Goal: Task Accomplishment & Management: Use online tool/utility

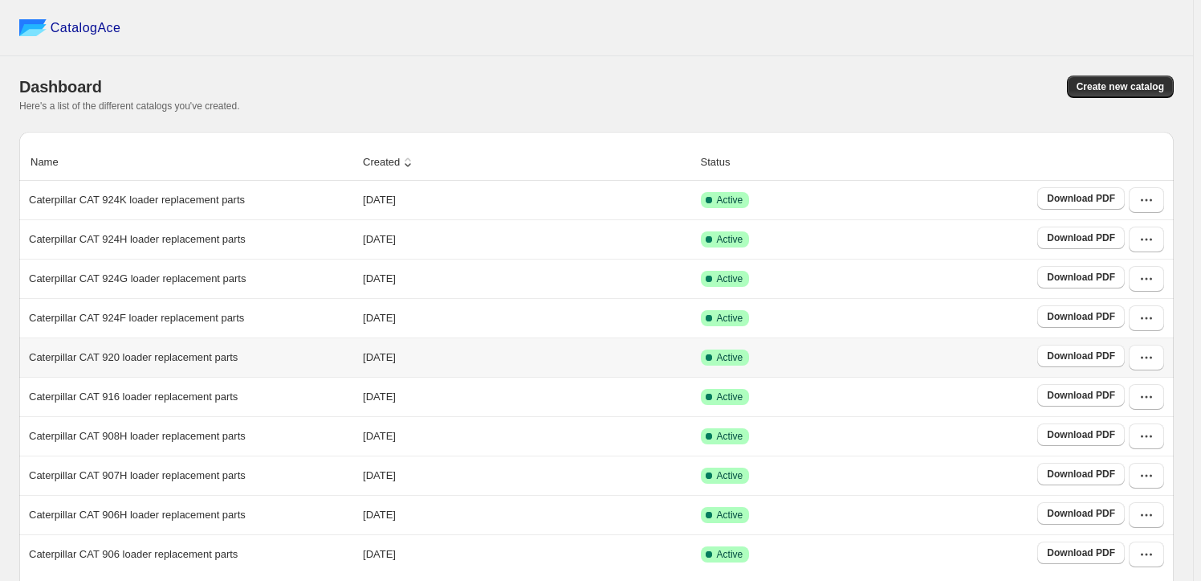
scroll to position [292, 0]
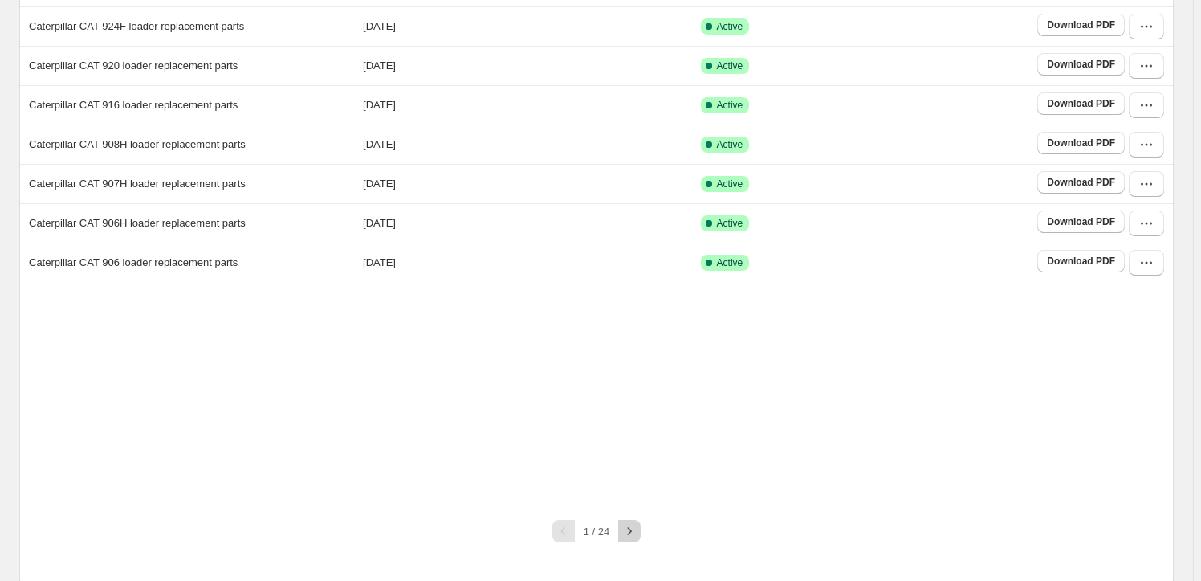
click at [630, 524] on icon "button" at bounding box center [630, 531] width 16 height 16
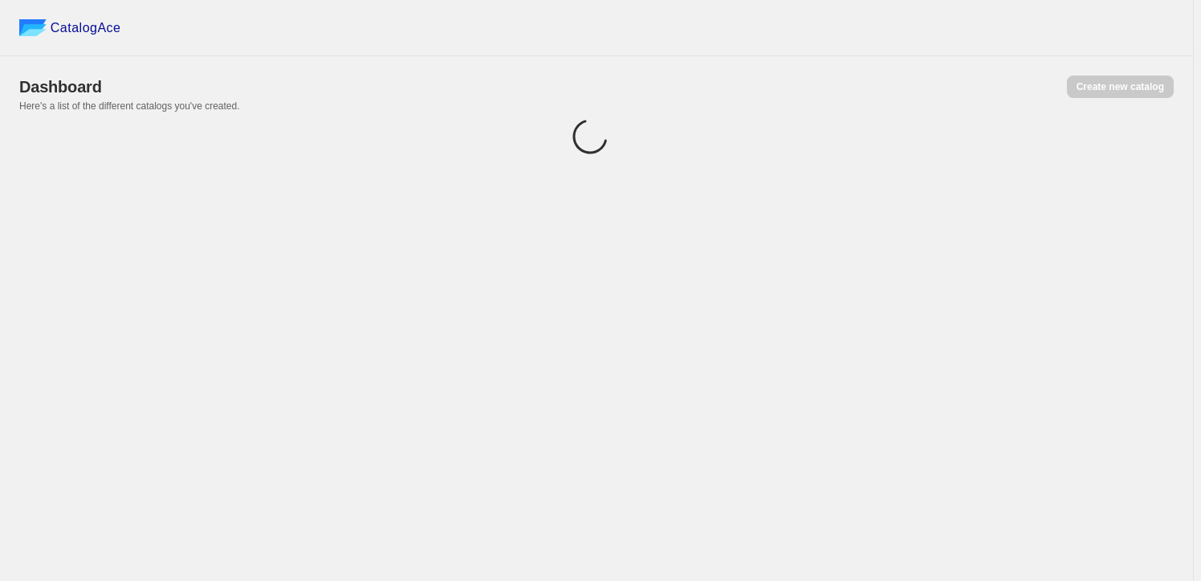
scroll to position [0, 0]
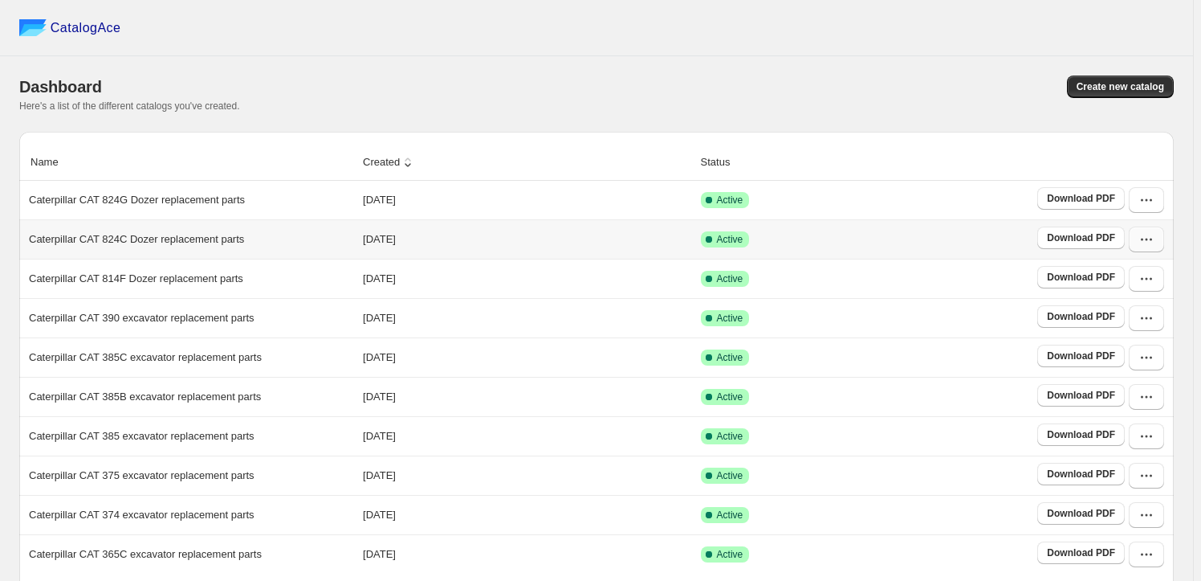
click at [1152, 234] on icon "button" at bounding box center [1147, 239] width 16 height 16
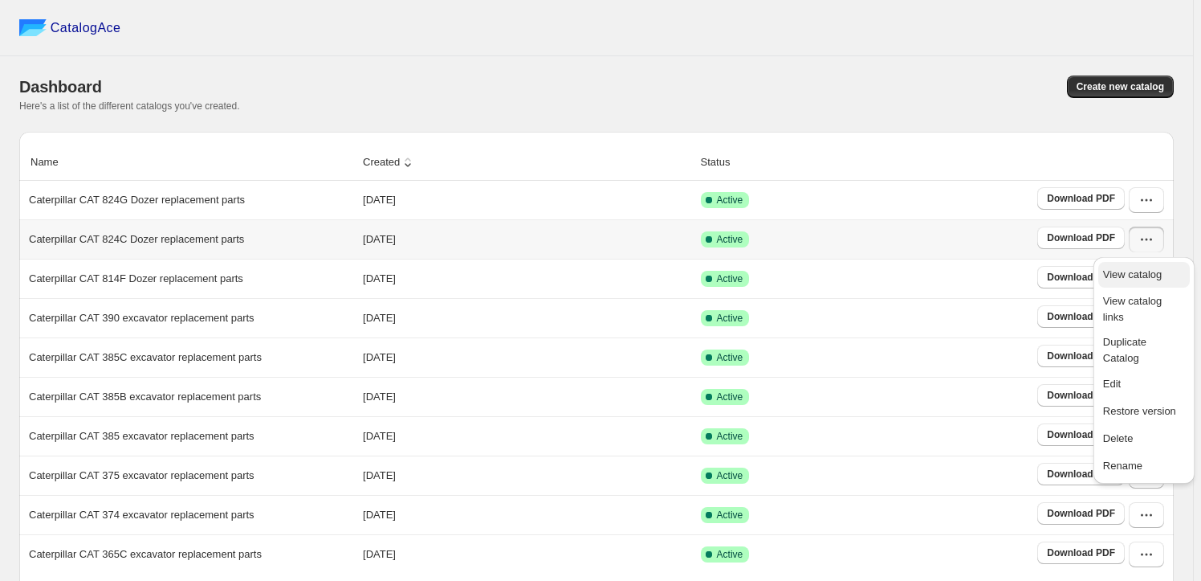
click at [1140, 274] on span "View catalog" at bounding box center [1132, 274] width 59 height 12
click at [1144, 199] on button "button" at bounding box center [1146, 200] width 35 height 26
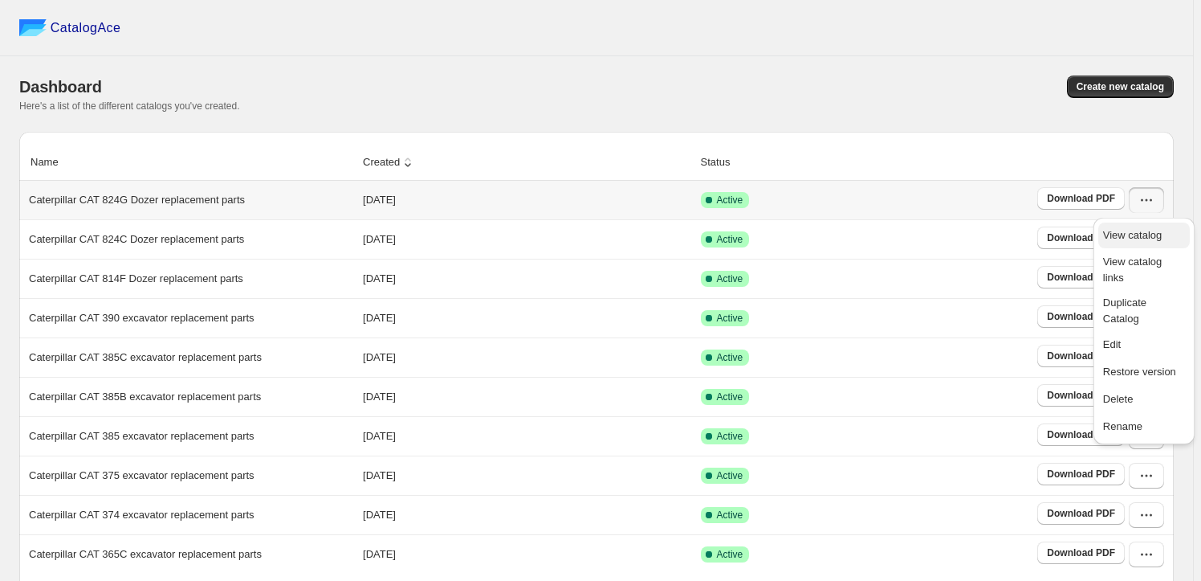
click at [1158, 234] on span "View catalog" at bounding box center [1132, 235] width 59 height 12
click at [589, 88] on div "Dashboard Create new catalog" at bounding box center [596, 86] width 1155 height 22
click at [1155, 244] on icon "button" at bounding box center [1147, 239] width 16 height 16
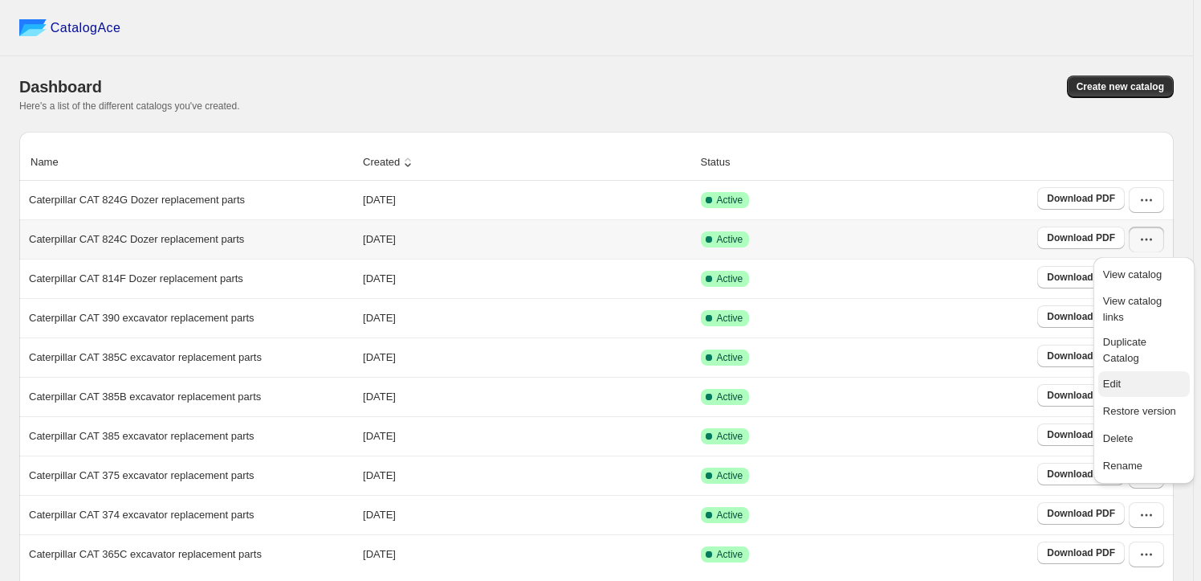
click at [1143, 376] on span "Edit" at bounding box center [1144, 384] width 82 height 16
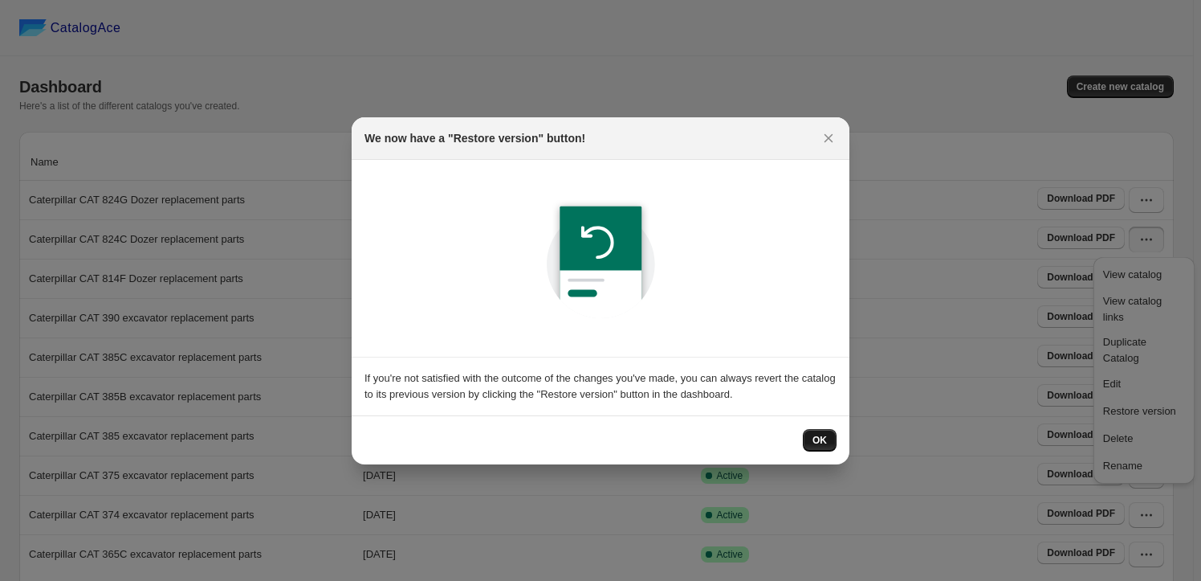
click at [816, 440] on span "OK" at bounding box center [820, 440] width 14 height 13
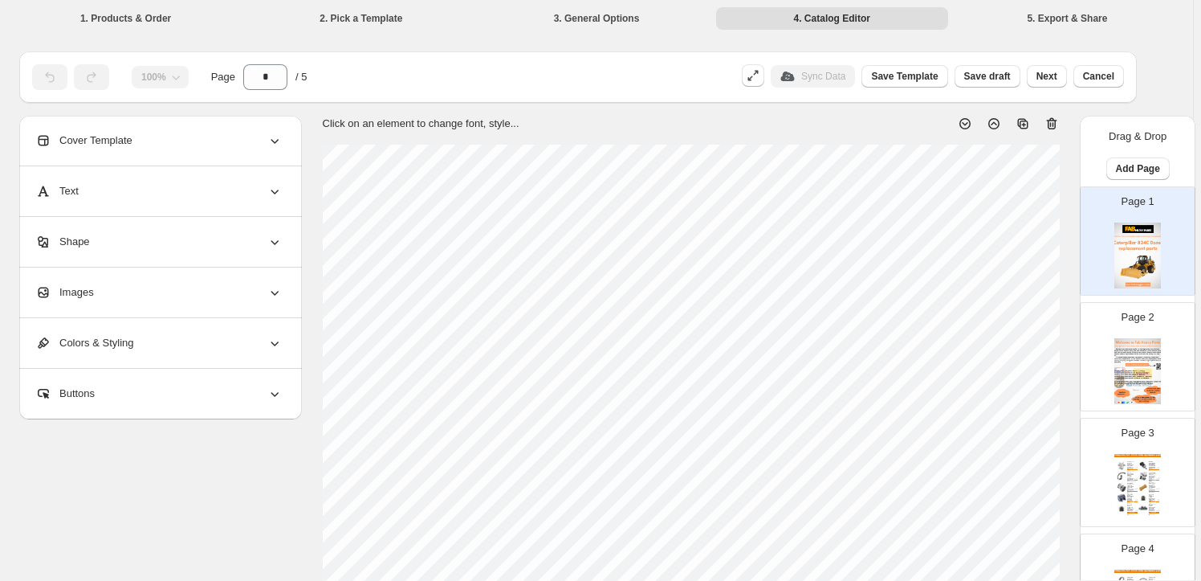
click at [127, 304] on div "Images" at bounding box center [158, 292] width 247 height 50
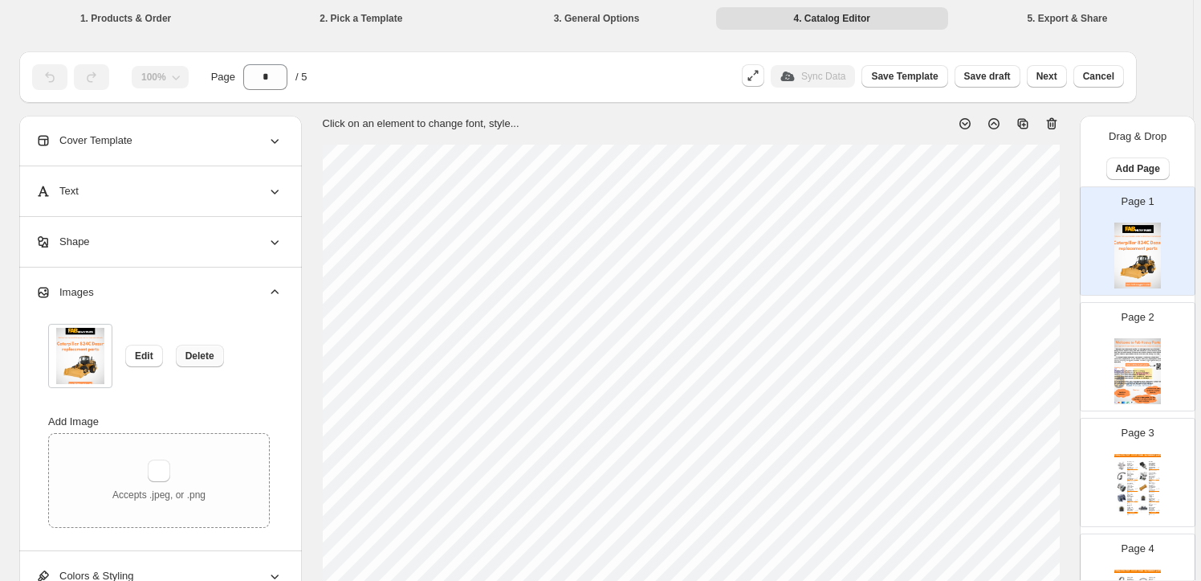
click at [194, 359] on span "Delete" at bounding box center [200, 355] width 29 height 13
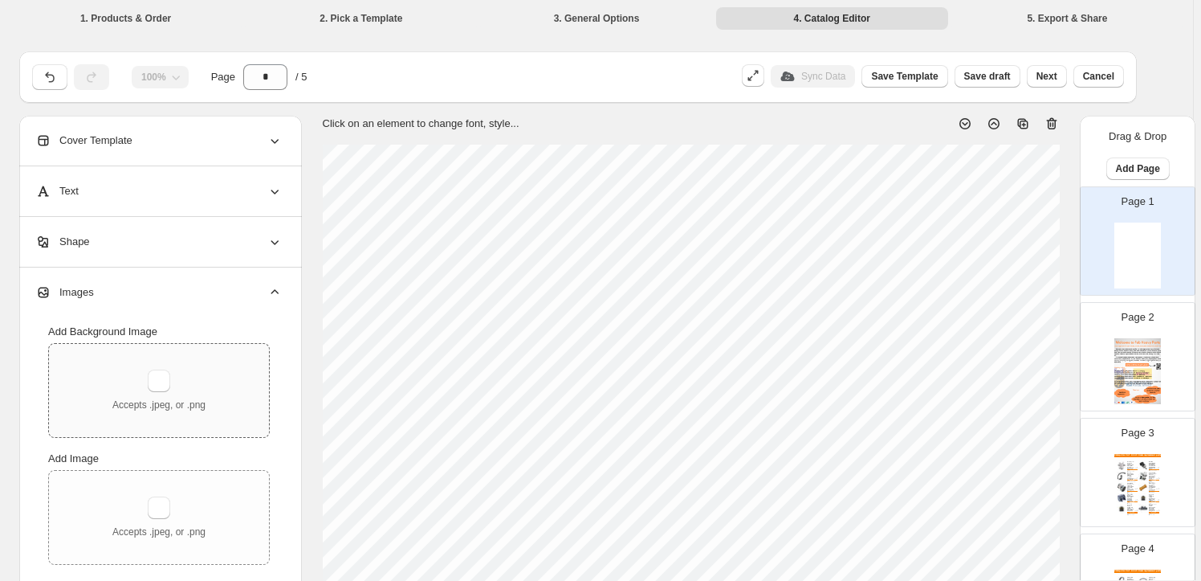
click at [183, 373] on div "Accepts .jpeg, or .png" at bounding box center [158, 390] width 93 height 42
type input "**********"
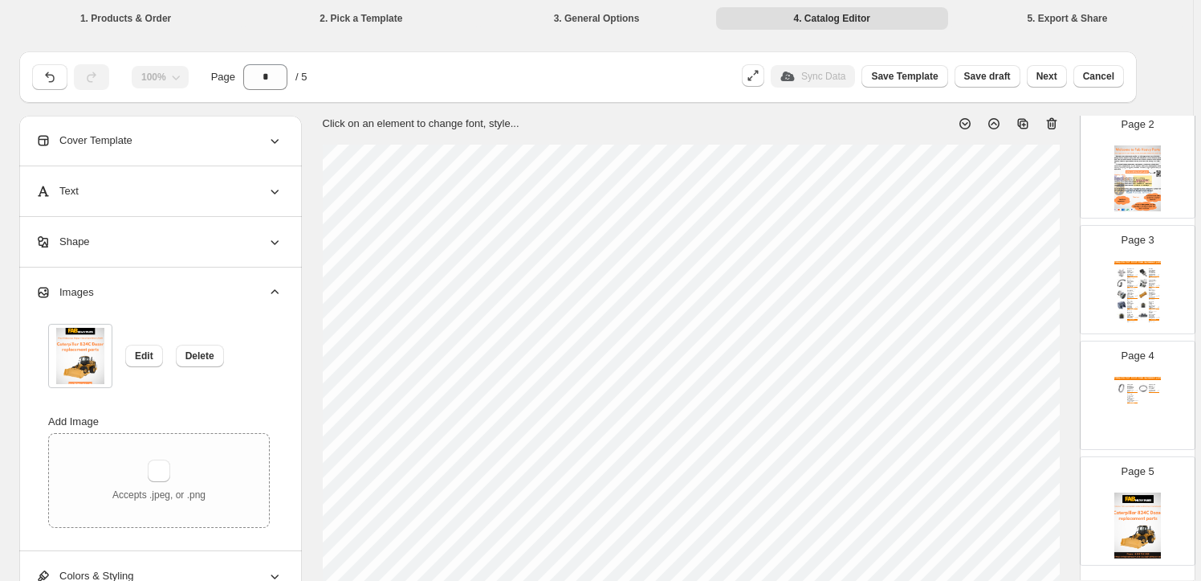
scroll to position [218, 0]
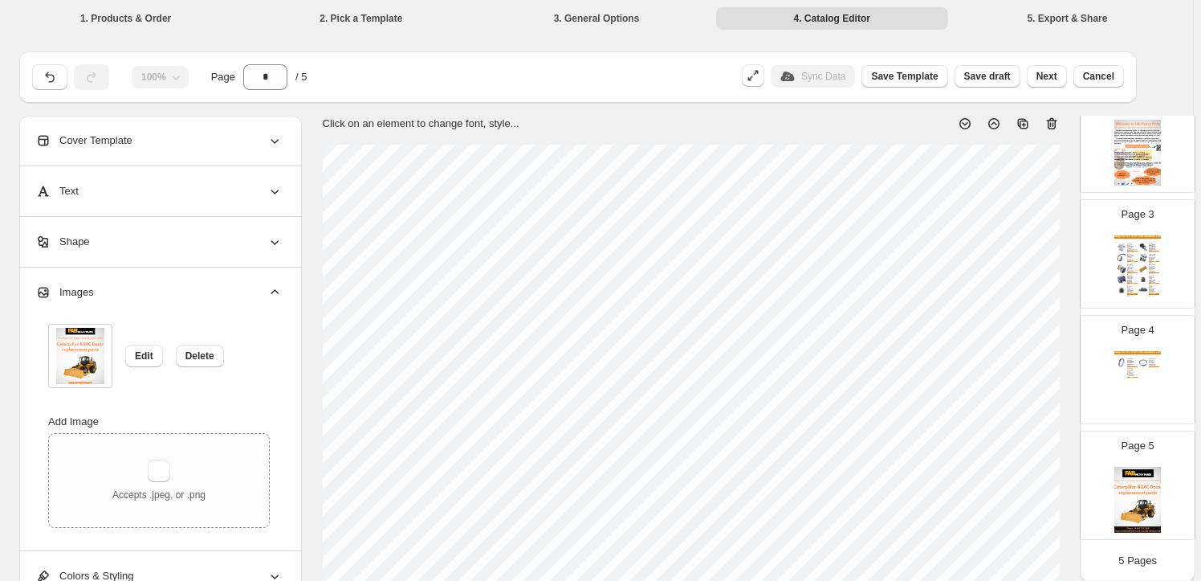
click at [1116, 495] on img at bounding box center [1138, 500] width 47 height 66
type input "*"
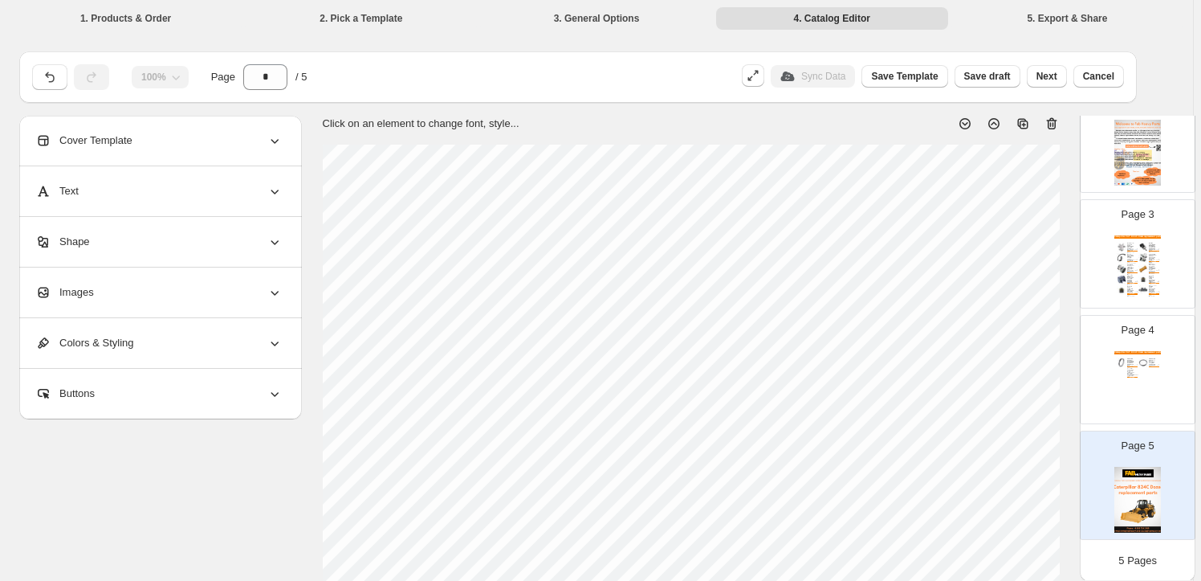
click at [201, 316] on div "Images" at bounding box center [158, 292] width 247 height 50
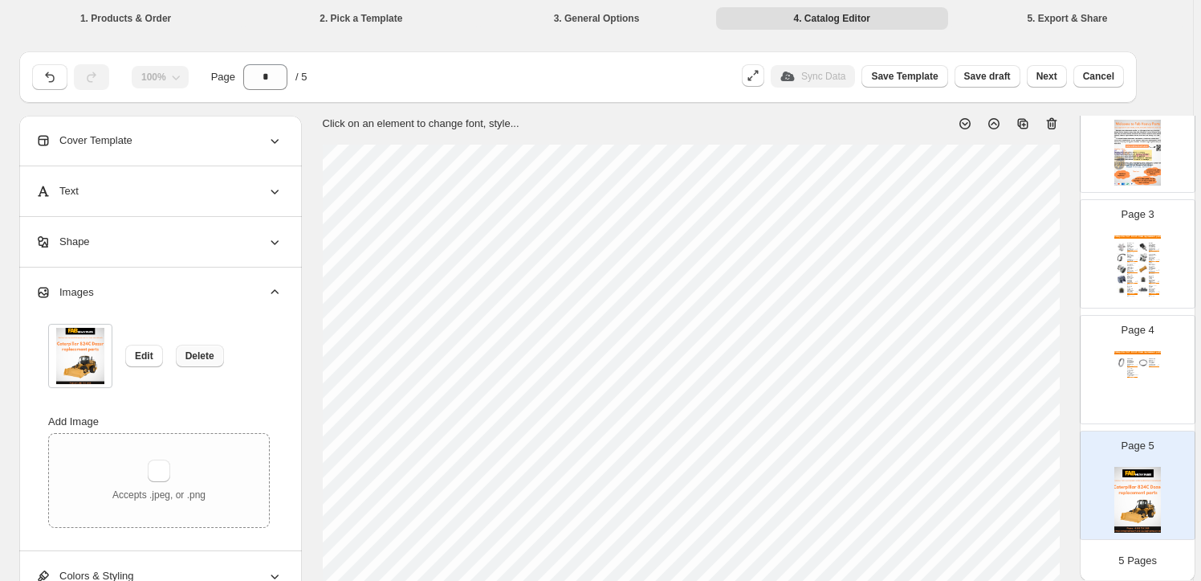
click at [197, 353] on span "Delete" at bounding box center [200, 355] width 29 height 13
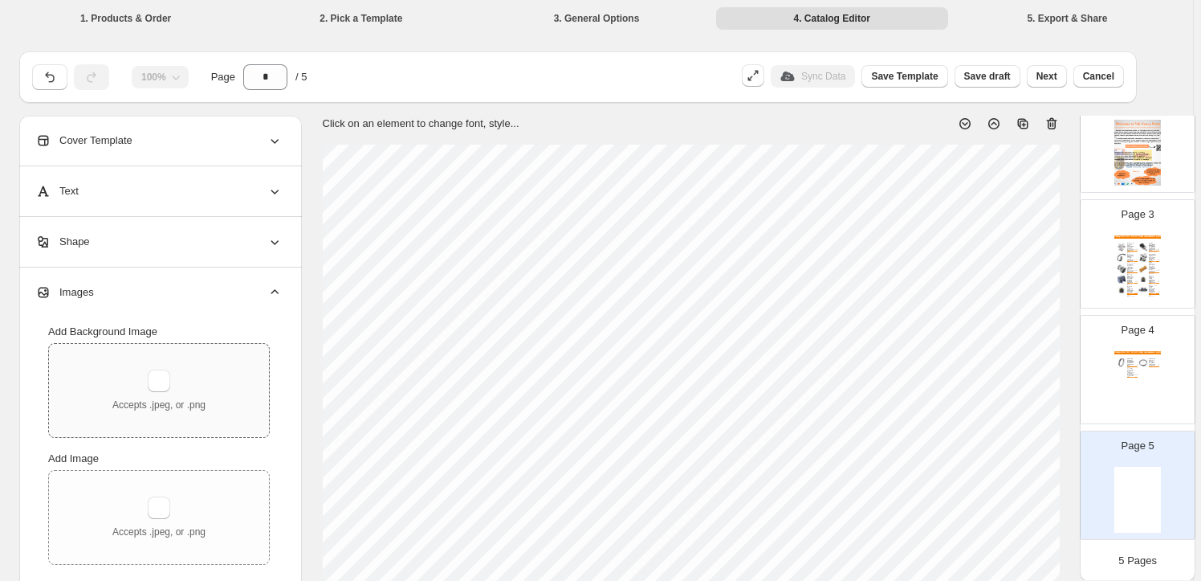
click at [179, 368] on div "Accepts .jpeg, or .png" at bounding box center [159, 390] width 220 height 93
type input "**********"
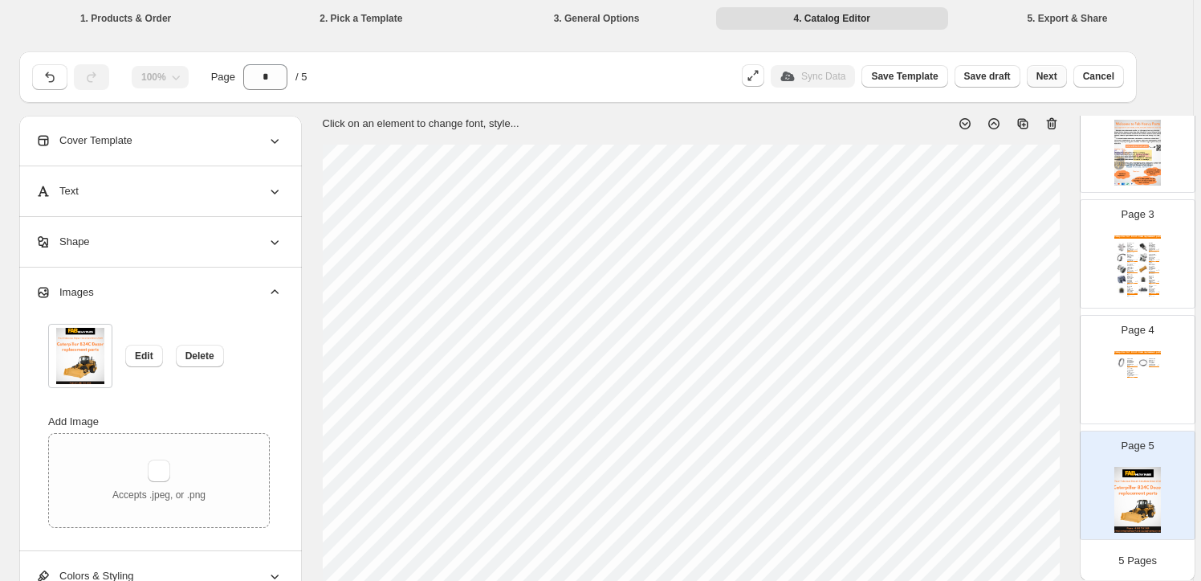
click at [1058, 76] on span "Next" at bounding box center [1047, 76] width 21 height 13
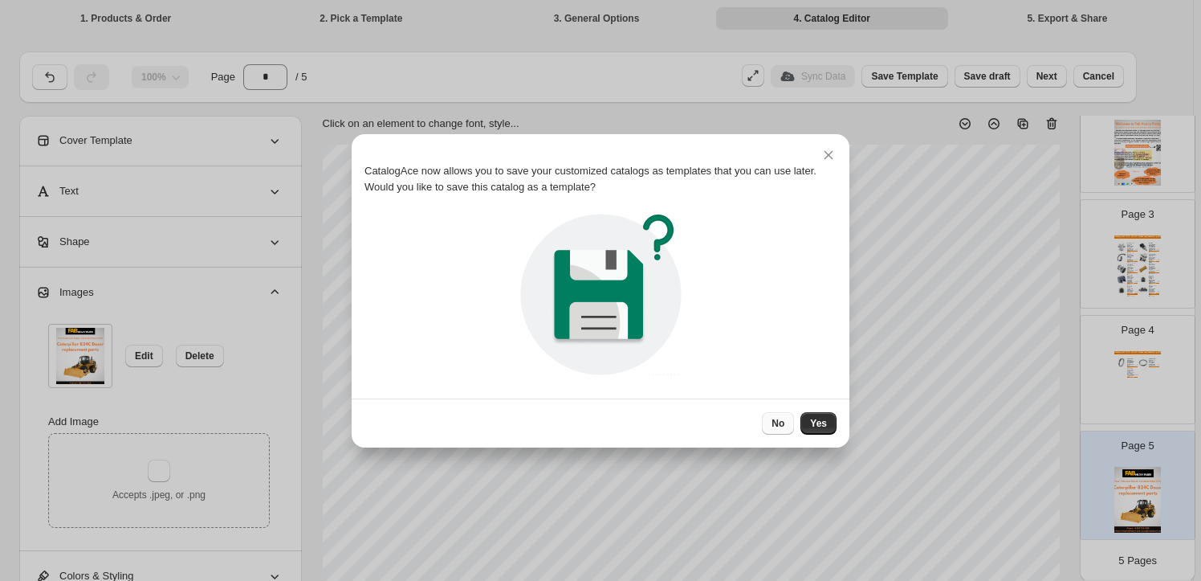
click at [785, 416] on button "No" at bounding box center [778, 423] width 32 height 22
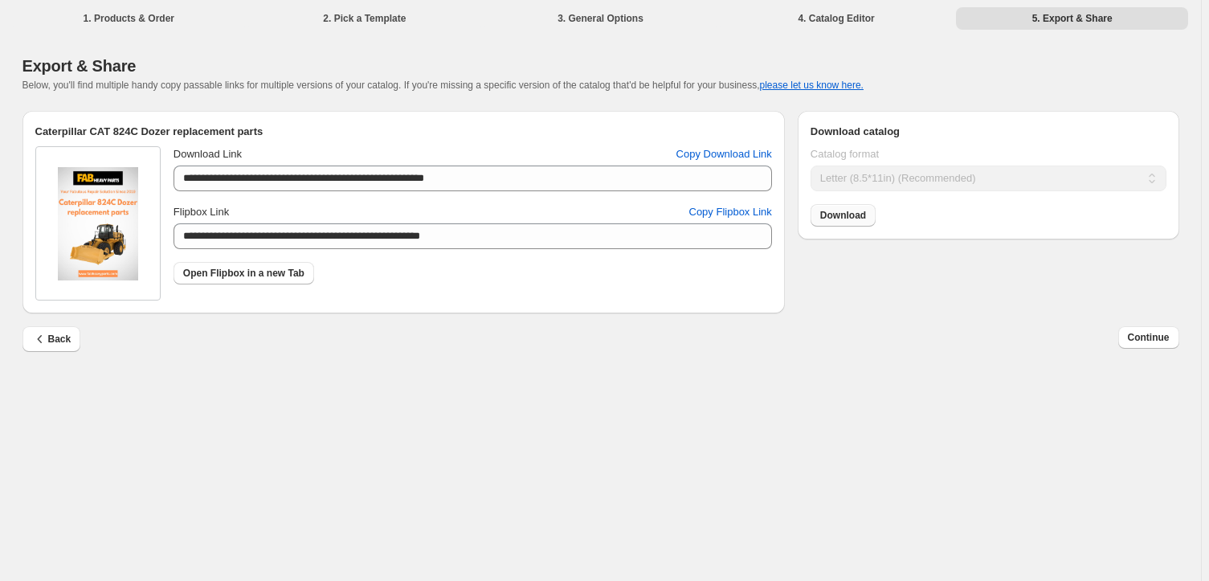
click at [863, 215] on span "Download" at bounding box center [843, 215] width 46 height 13
click at [1159, 335] on span "Continue" at bounding box center [1148, 337] width 42 height 13
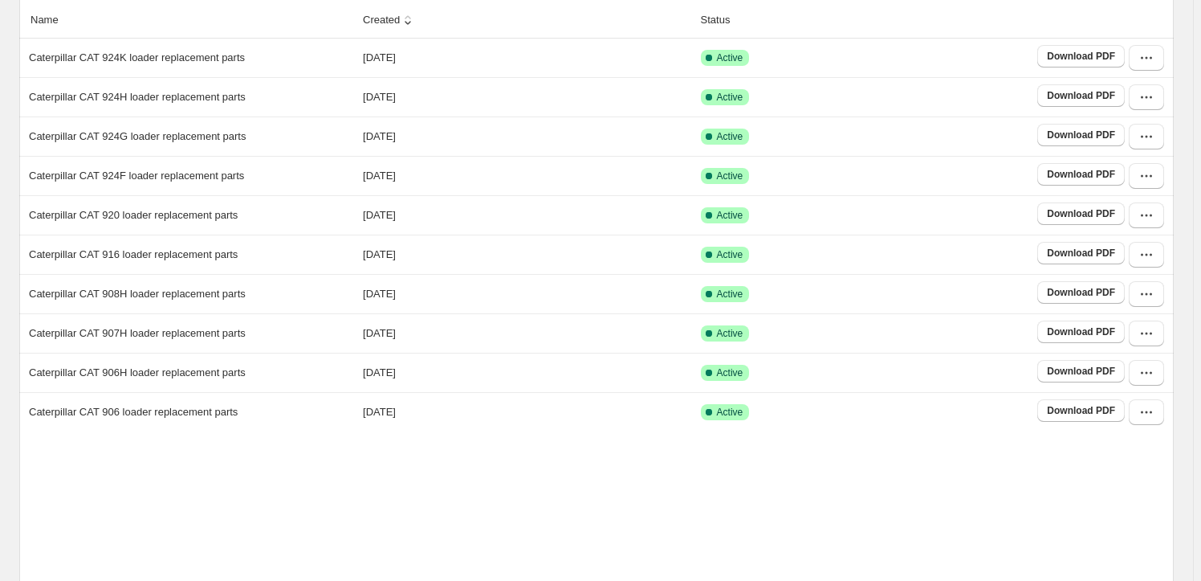
scroll to position [299, 0]
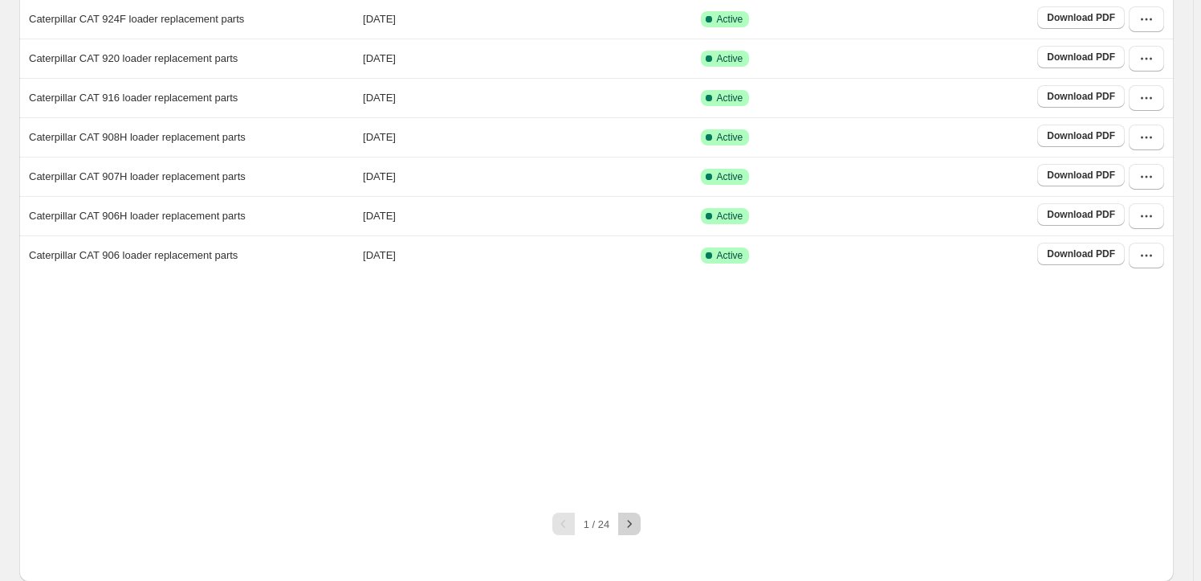
click at [638, 520] on icon "button" at bounding box center [630, 524] width 16 height 16
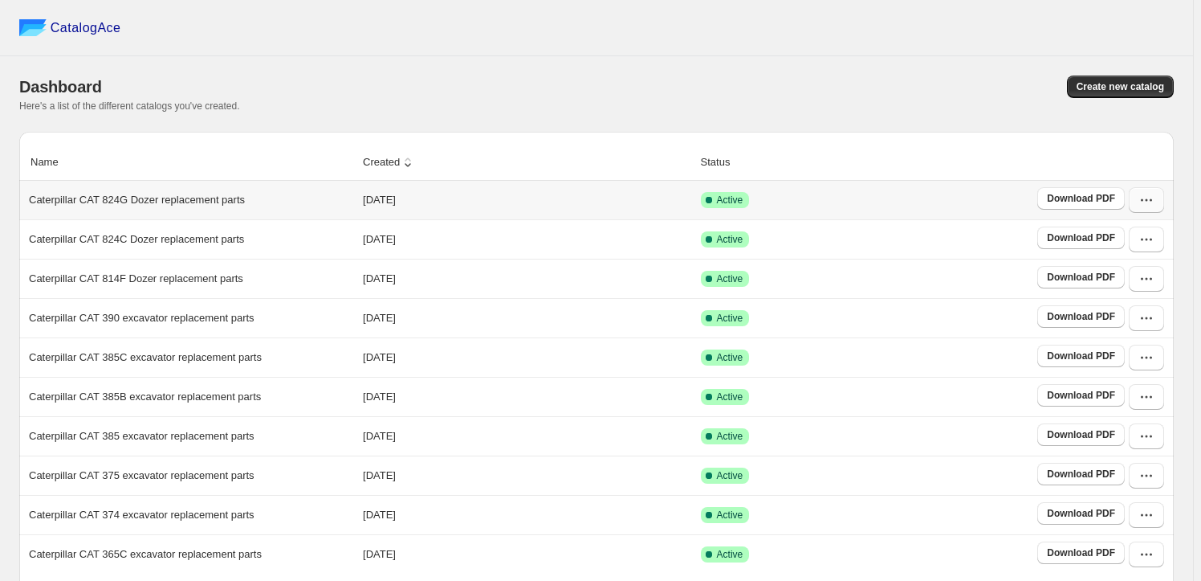
click at [1148, 195] on icon "button" at bounding box center [1147, 200] width 16 height 16
click at [1140, 336] on span "Edit" at bounding box center [1144, 344] width 82 height 16
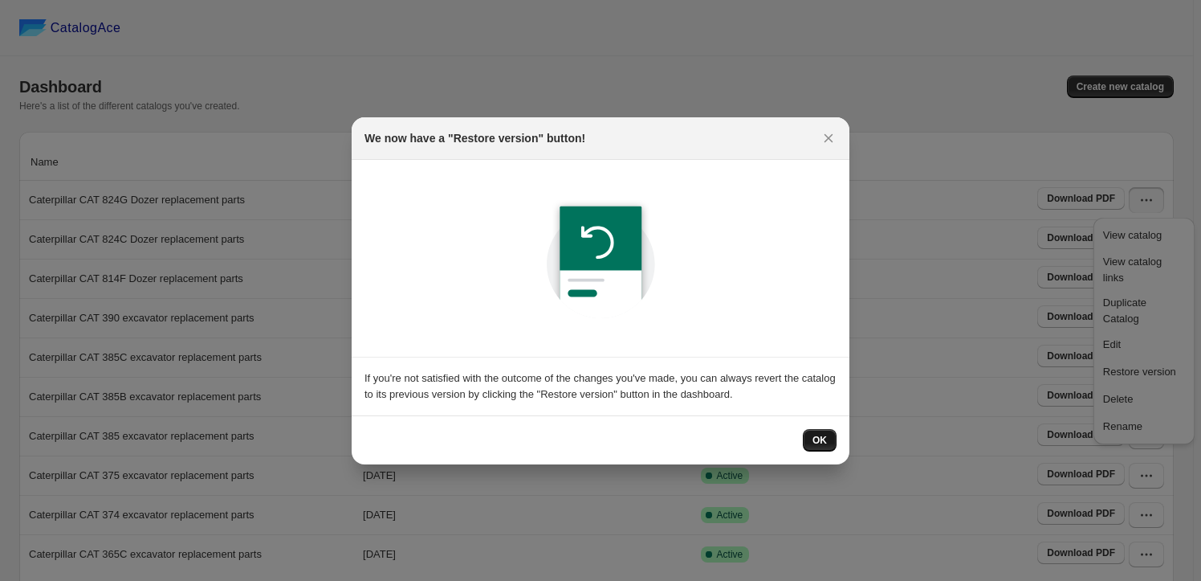
click at [822, 447] on button "OK" at bounding box center [820, 440] width 34 height 22
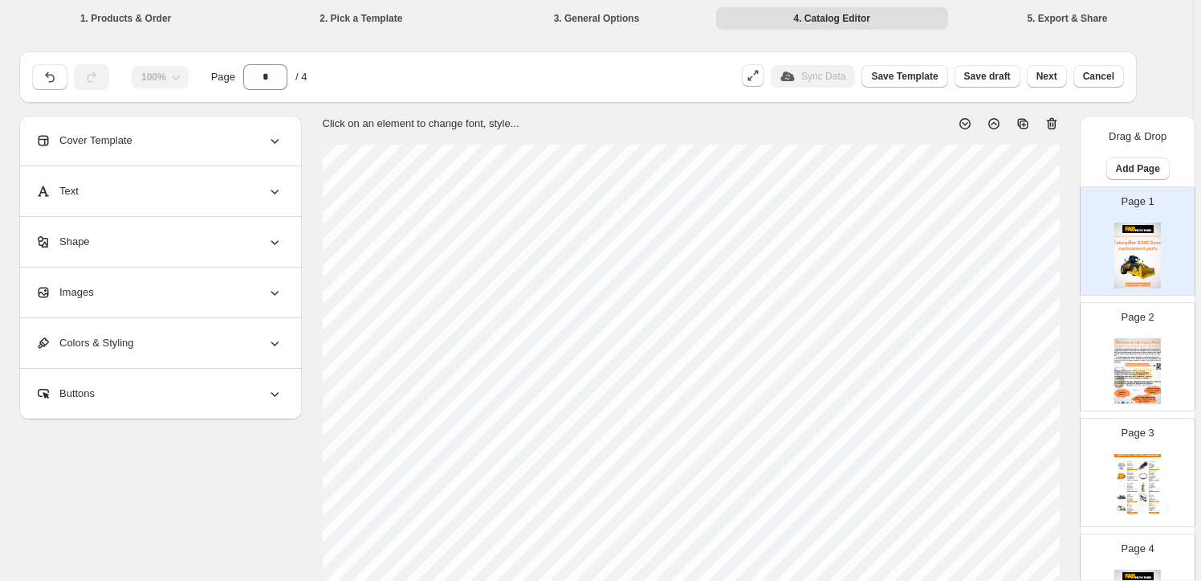
click at [190, 304] on div "Images" at bounding box center [158, 292] width 247 height 50
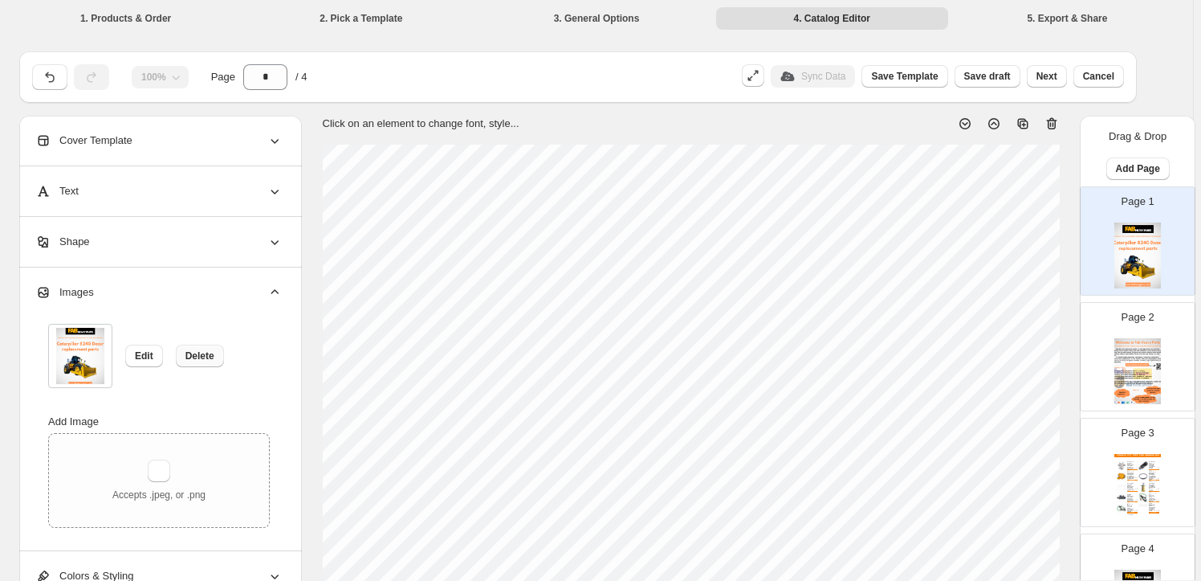
click at [214, 352] on span "Delete" at bounding box center [200, 355] width 29 height 13
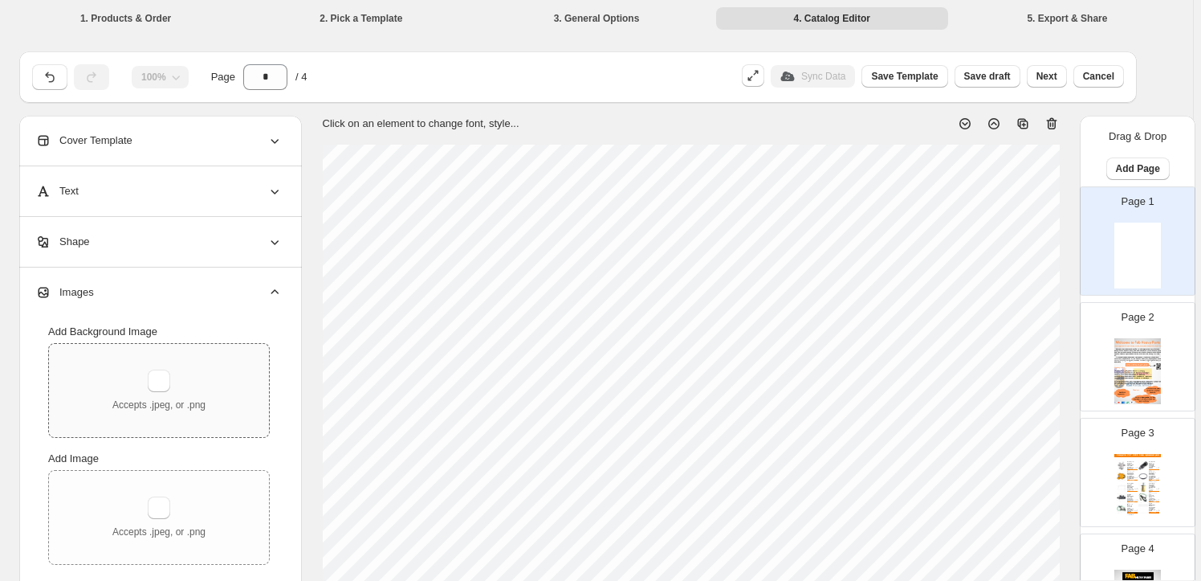
click at [188, 386] on div "Accepts .jpeg, or .png" at bounding box center [158, 390] width 93 height 42
type input "**********"
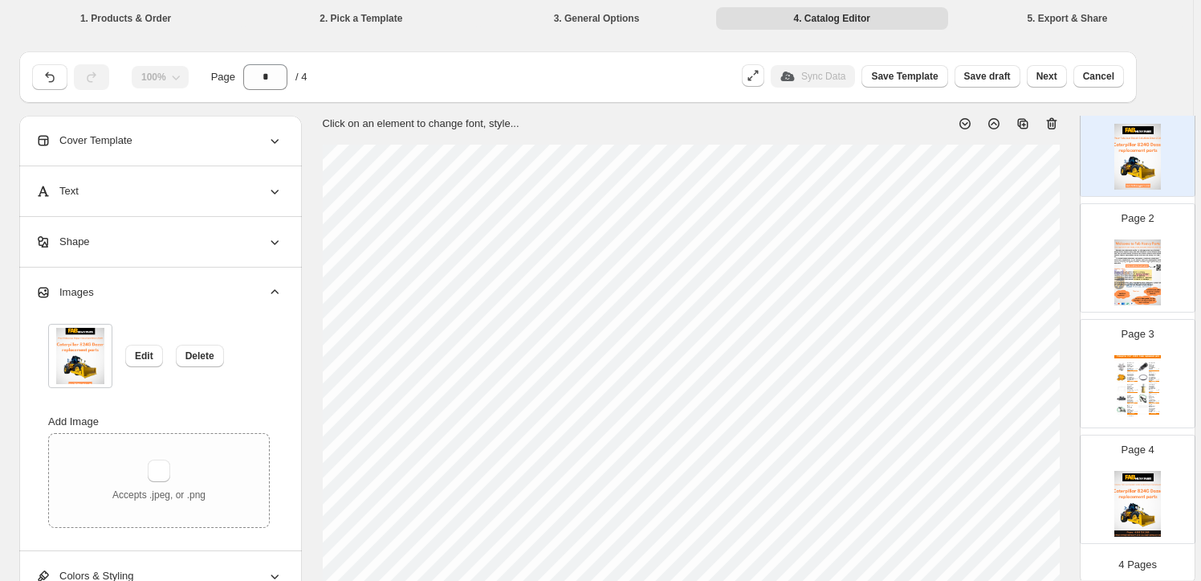
scroll to position [104, 0]
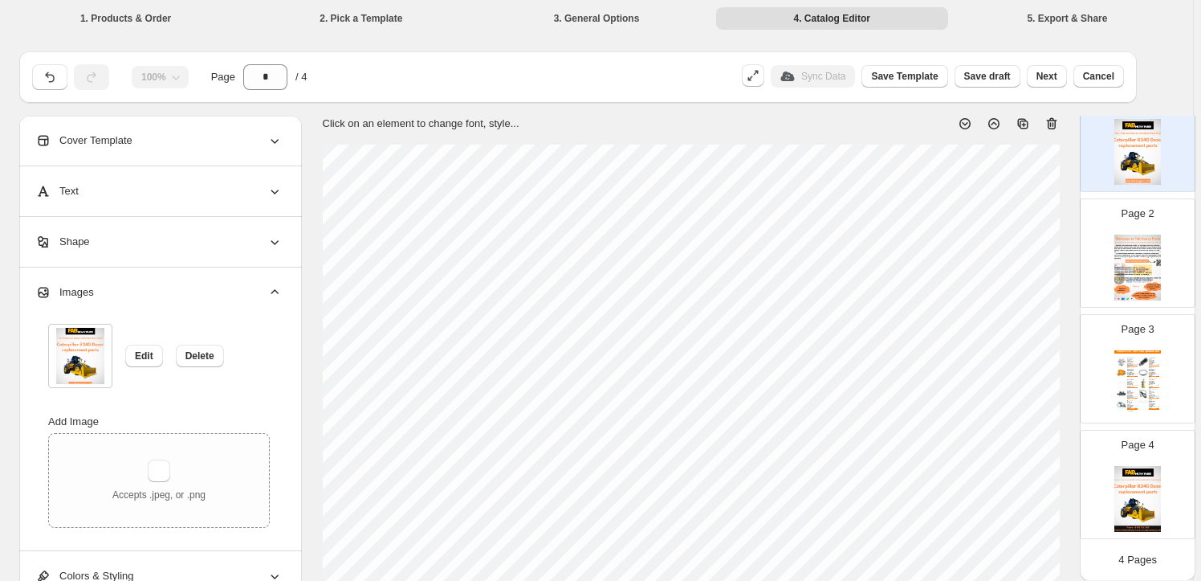
click at [1111, 499] on div "Page 4" at bounding box center [1131, 478] width 101 height 108
type input "*"
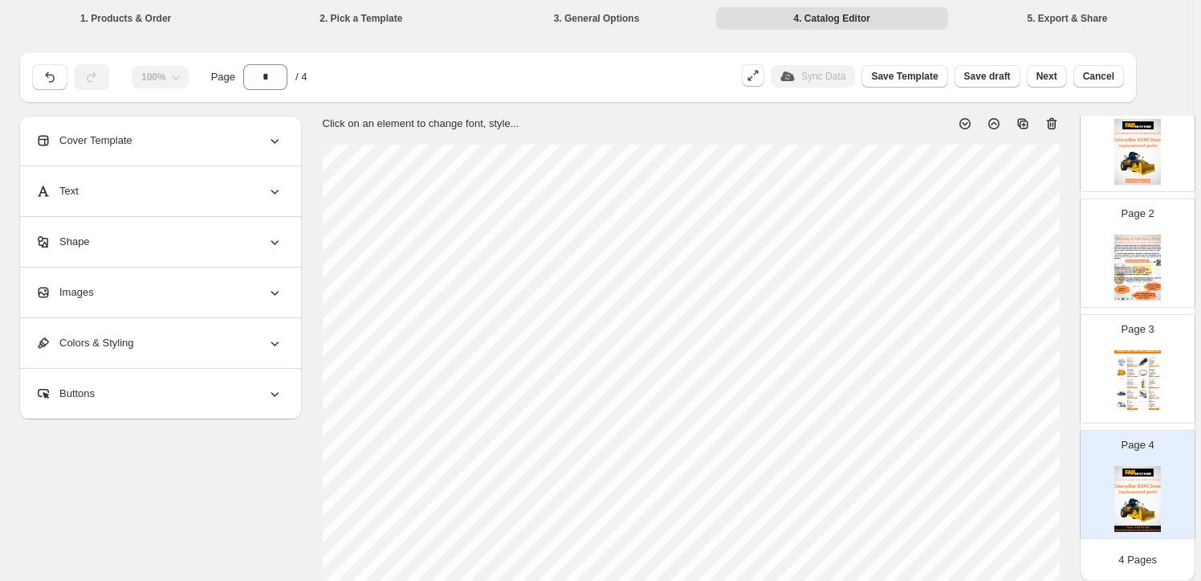
click at [244, 299] on div "Images" at bounding box center [158, 292] width 247 height 50
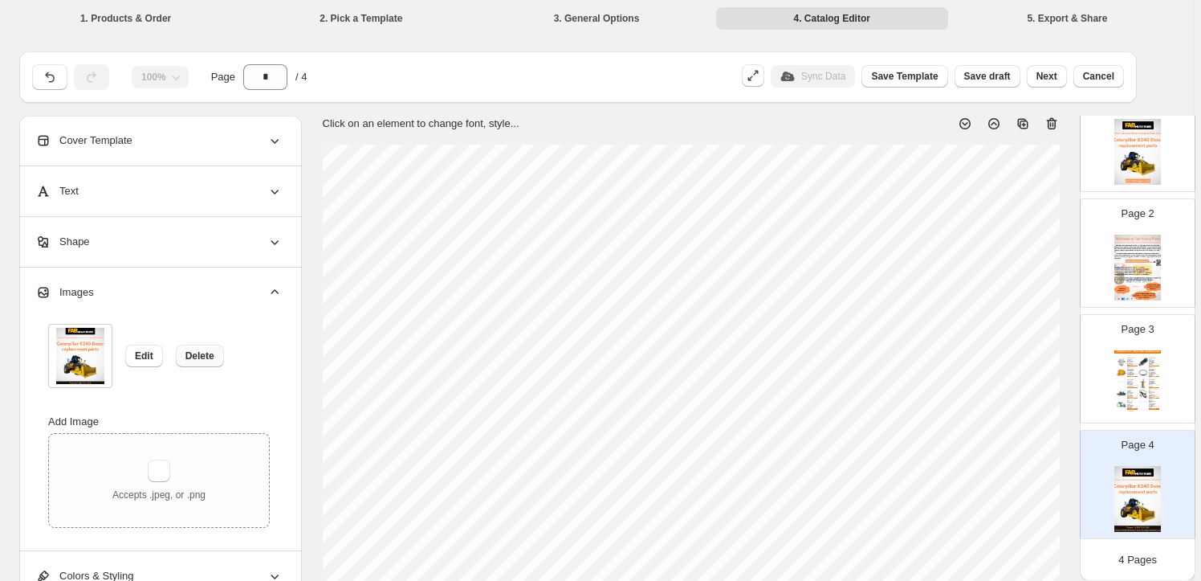
click at [207, 345] on button "Delete" at bounding box center [200, 356] width 48 height 22
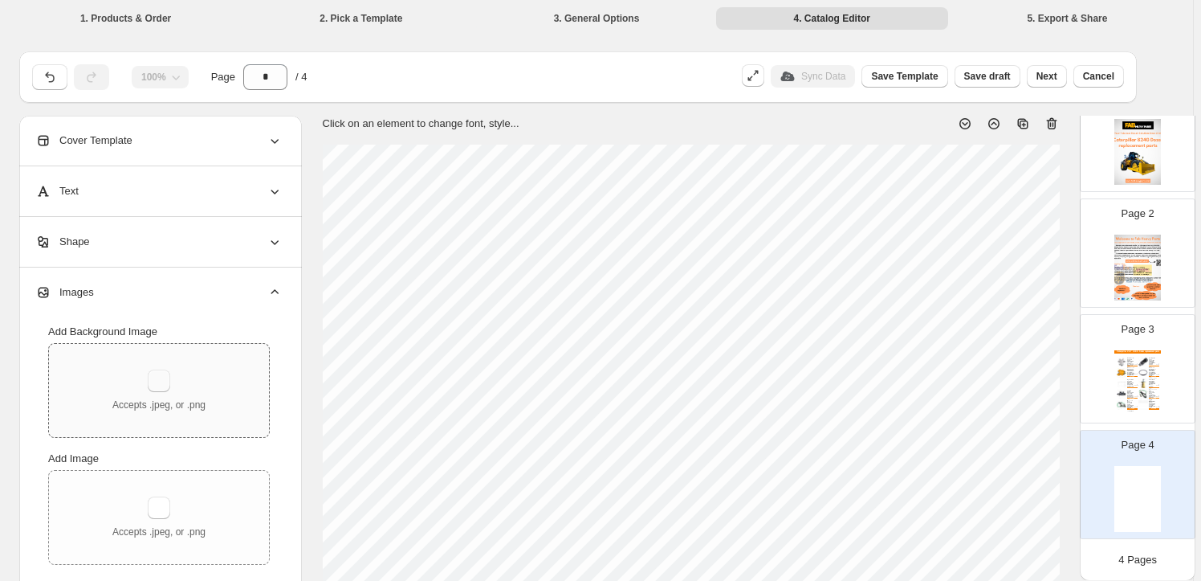
click at [169, 369] on button "button" at bounding box center [159, 380] width 22 height 22
type input "**********"
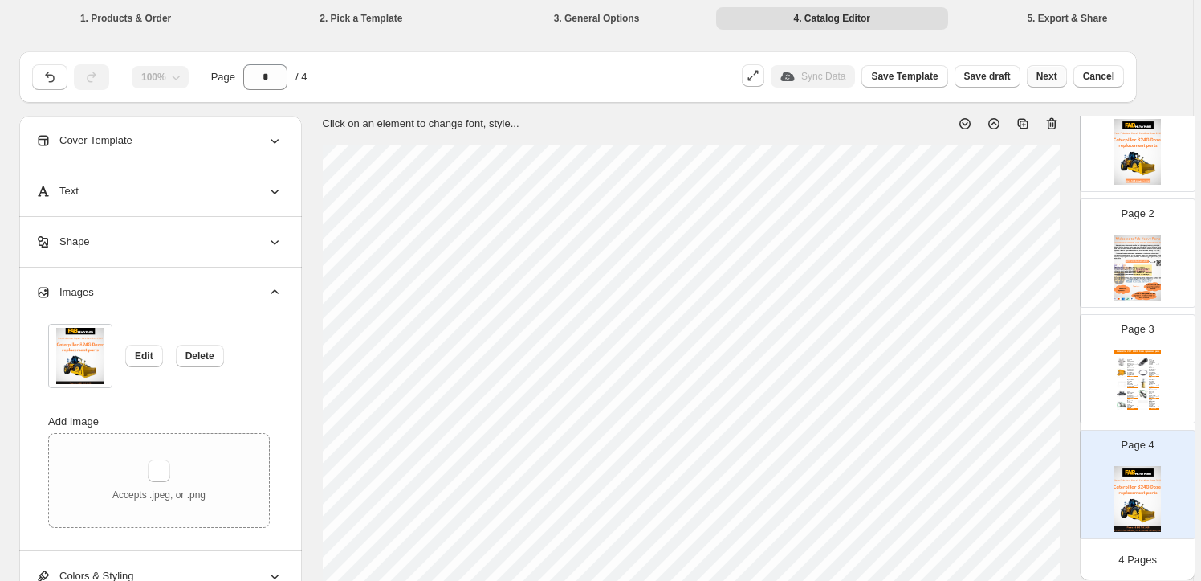
click at [1051, 84] on button "Next" at bounding box center [1047, 76] width 40 height 22
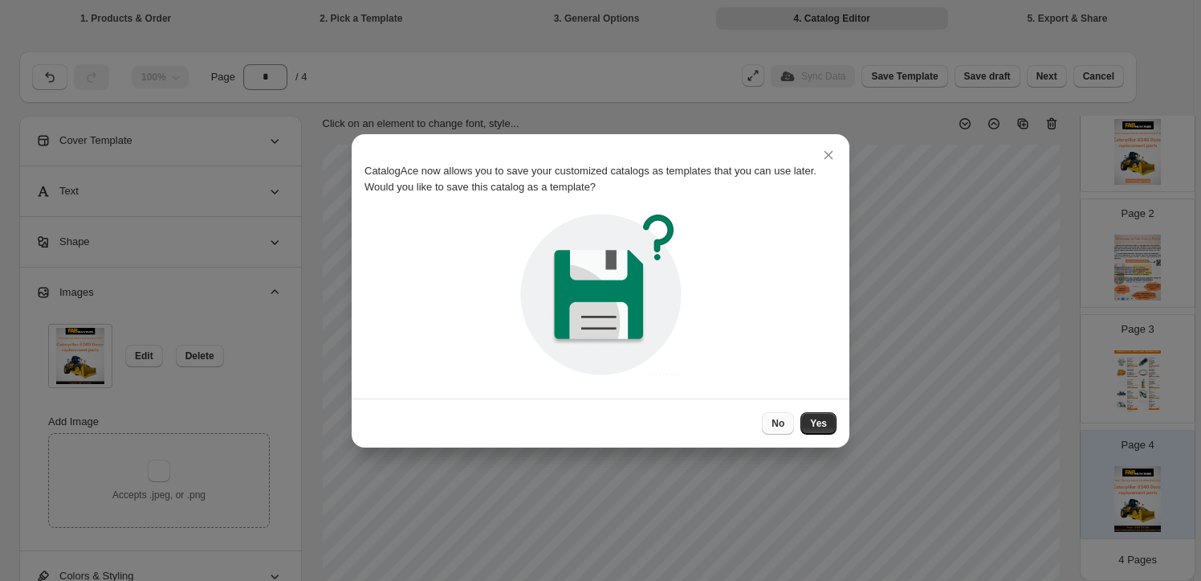
click at [778, 417] on span "No" at bounding box center [778, 423] width 13 height 13
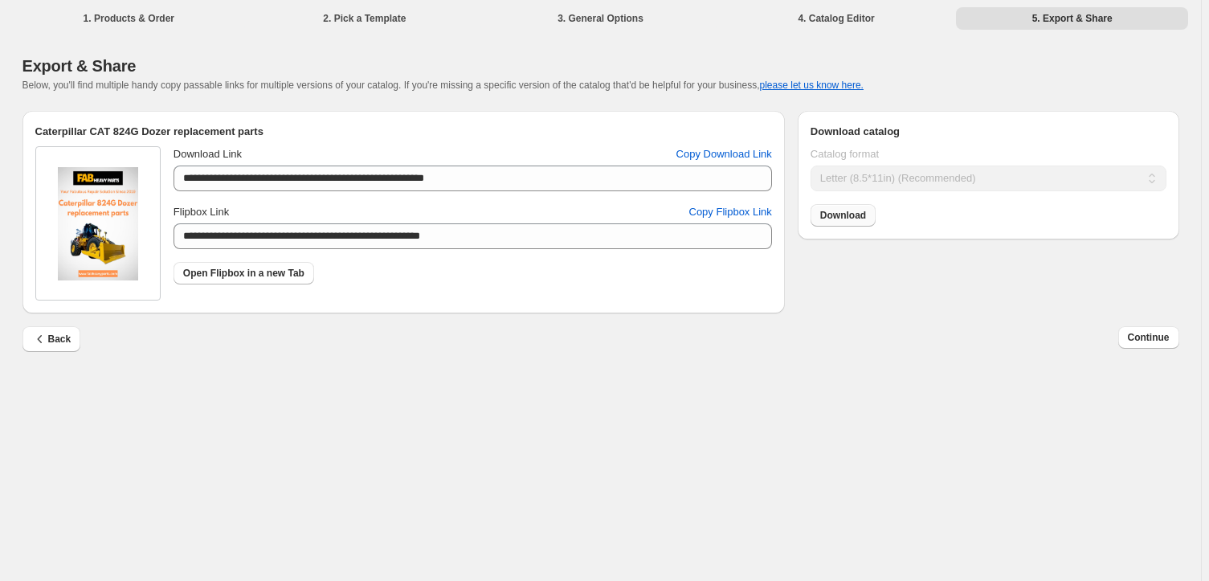
click at [862, 218] on span "Download" at bounding box center [843, 215] width 46 height 13
click at [1144, 336] on span "Continue" at bounding box center [1148, 337] width 42 height 13
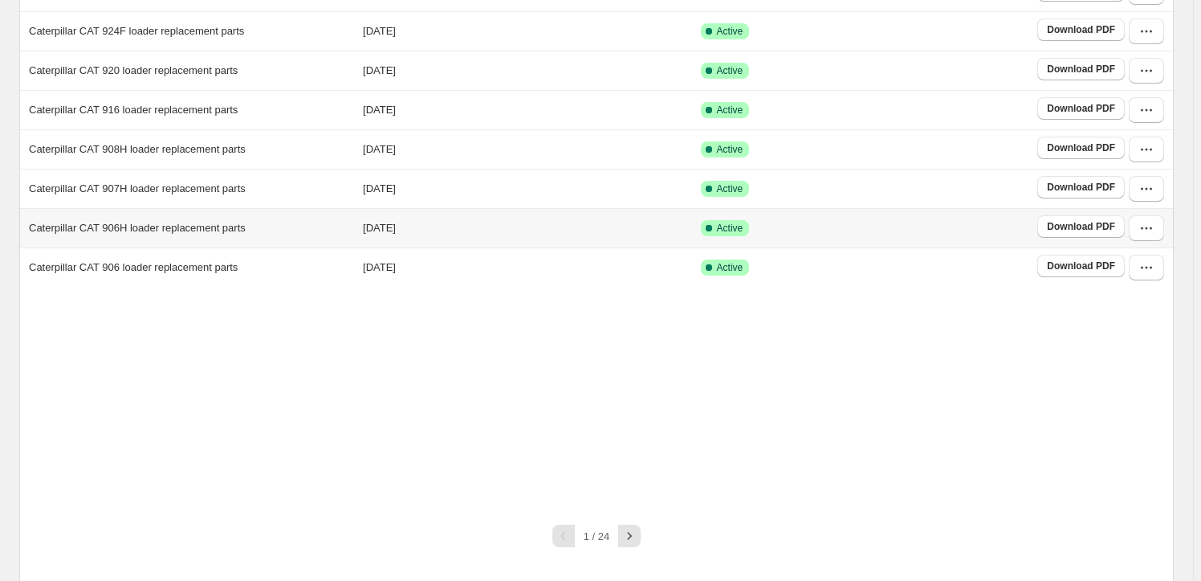
scroll to position [292, 0]
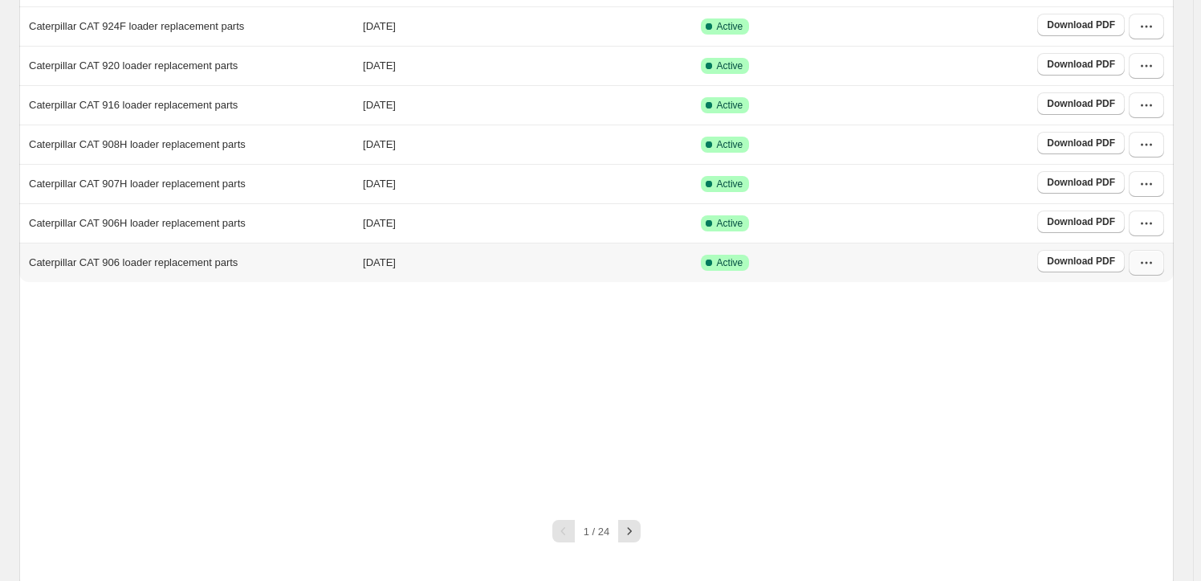
drag, startPoint x: 1142, startPoint y: 255, endPoint x: 1169, endPoint y: 268, distance: 30.2
click at [1143, 256] on button "button" at bounding box center [1146, 263] width 35 height 26
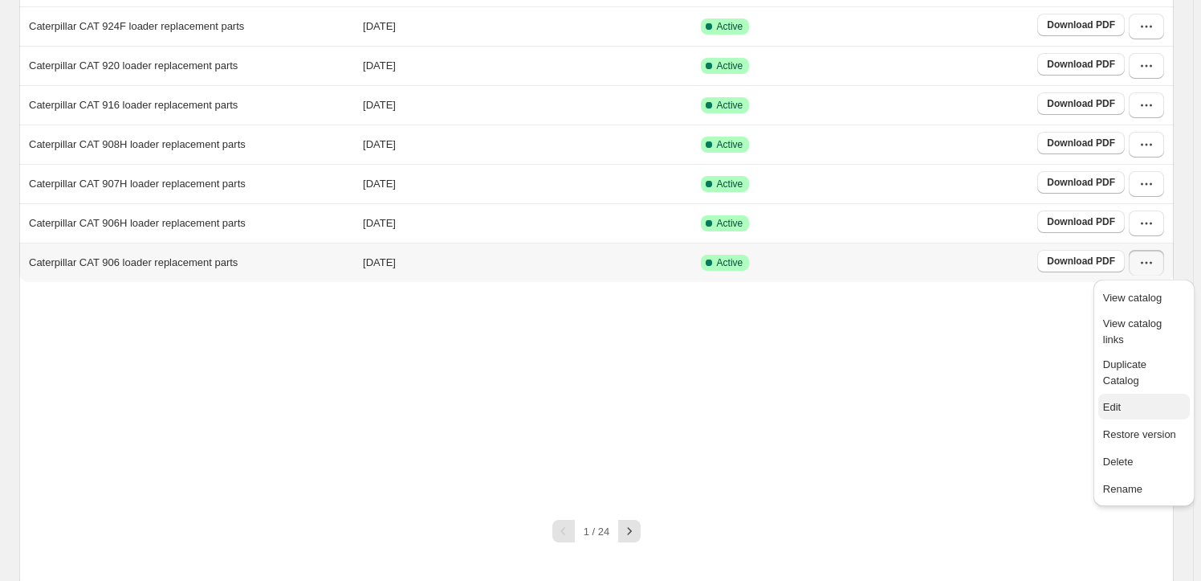
click at [1123, 399] on span "Edit" at bounding box center [1144, 407] width 82 height 16
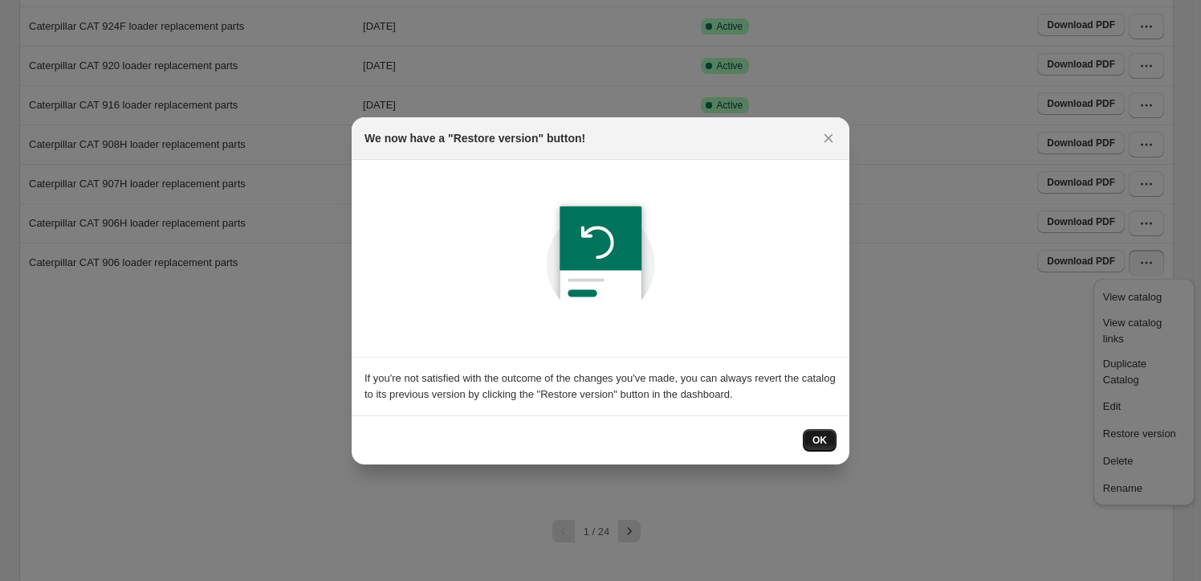
click at [811, 437] on button "OK" at bounding box center [820, 440] width 34 height 22
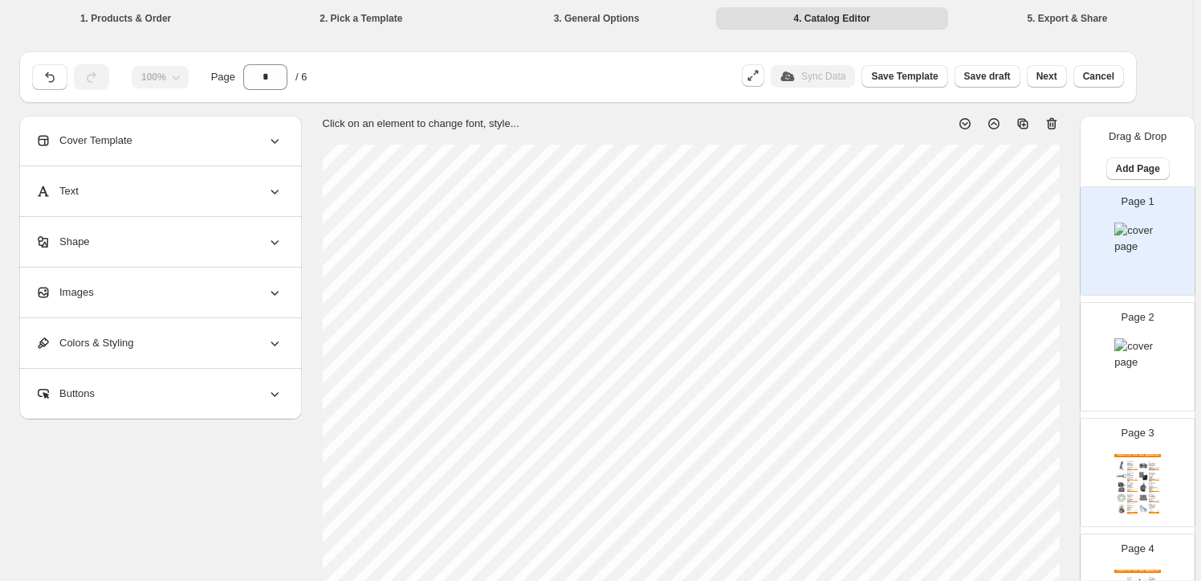
click at [178, 283] on div "Images" at bounding box center [158, 292] width 247 height 50
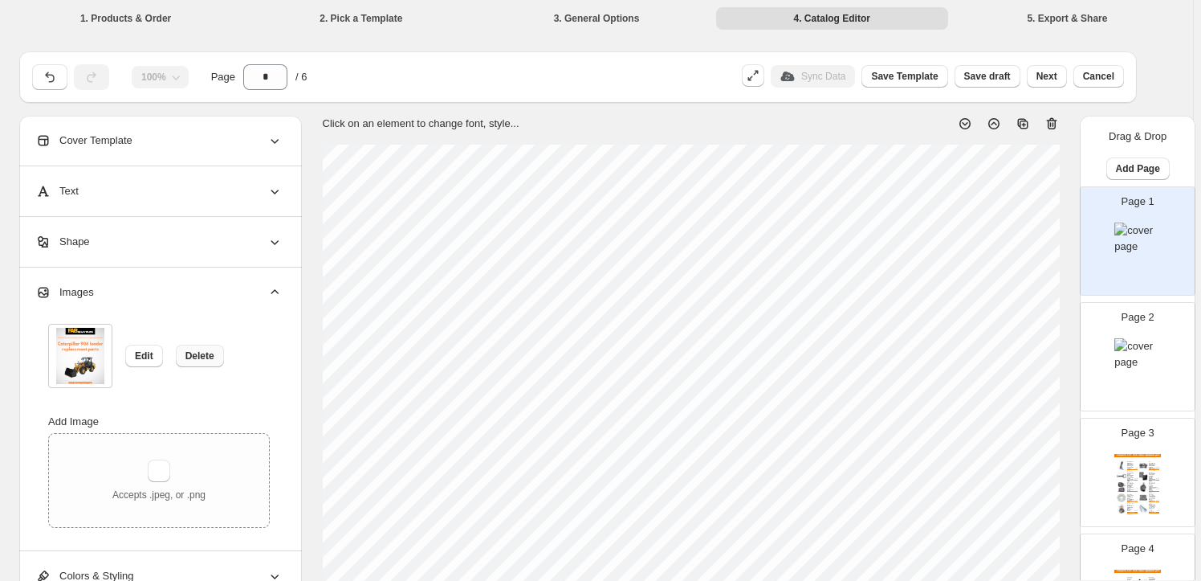
click at [217, 356] on button "Delete" at bounding box center [200, 356] width 48 height 22
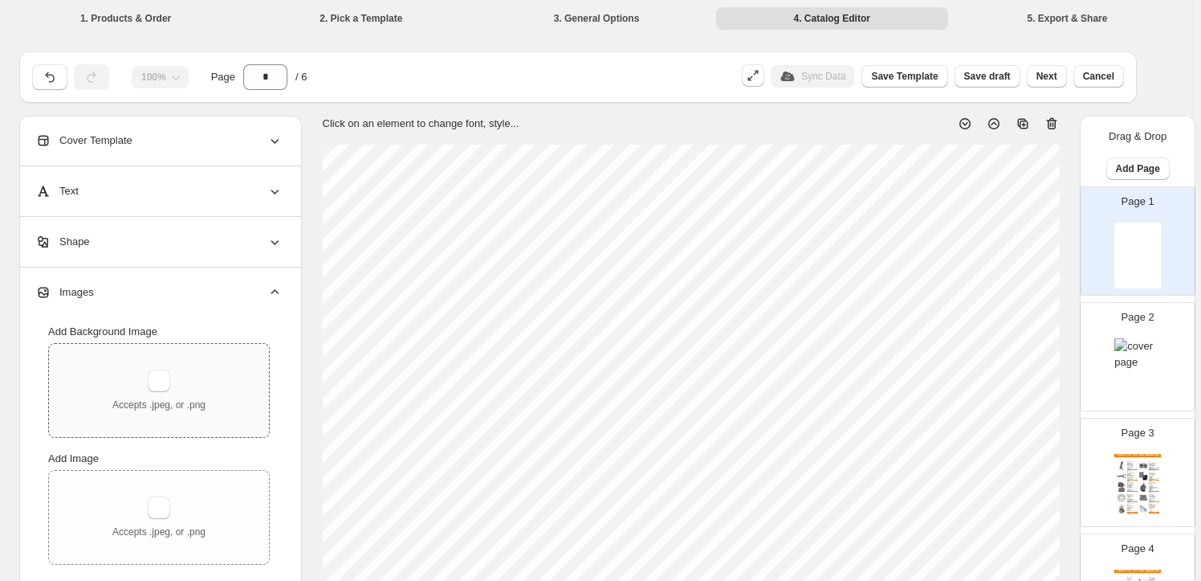
click at [166, 392] on div "Accepts .jpeg, or .png" at bounding box center [158, 390] width 93 height 42
type input "**********"
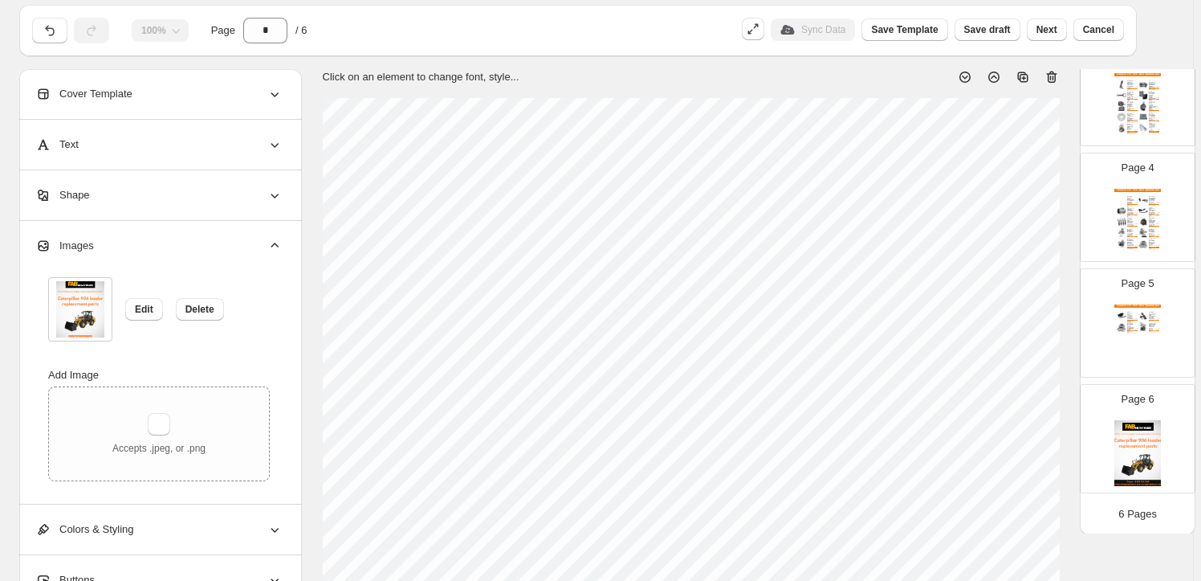
scroll to position [72, 0]
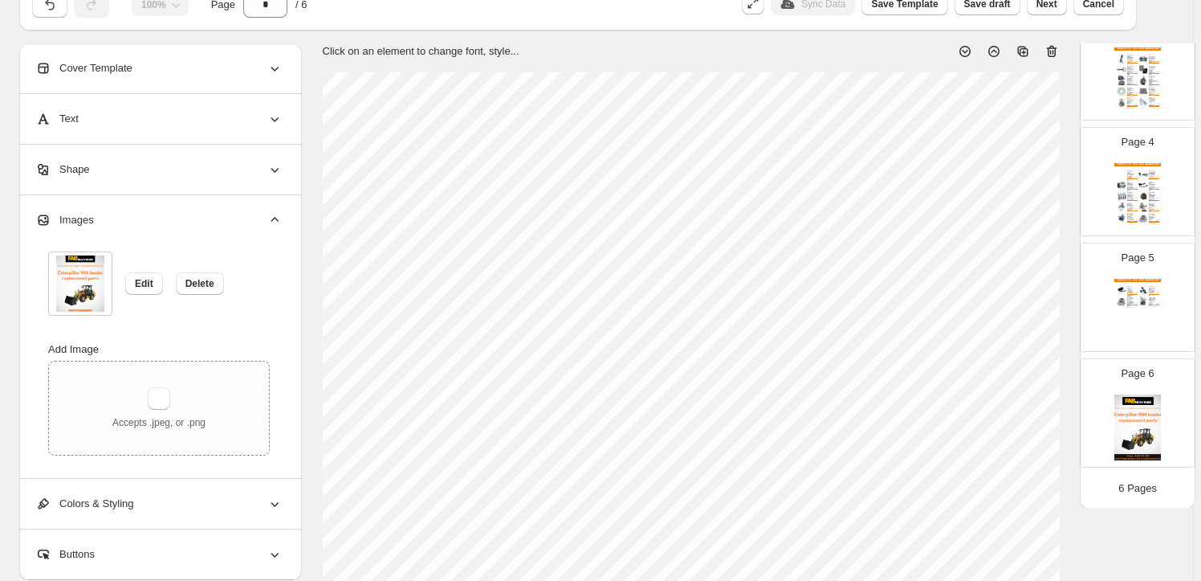
click at [1152, 440] on img at bounding box center [1138, 427] width 47 height 66
type input "*"
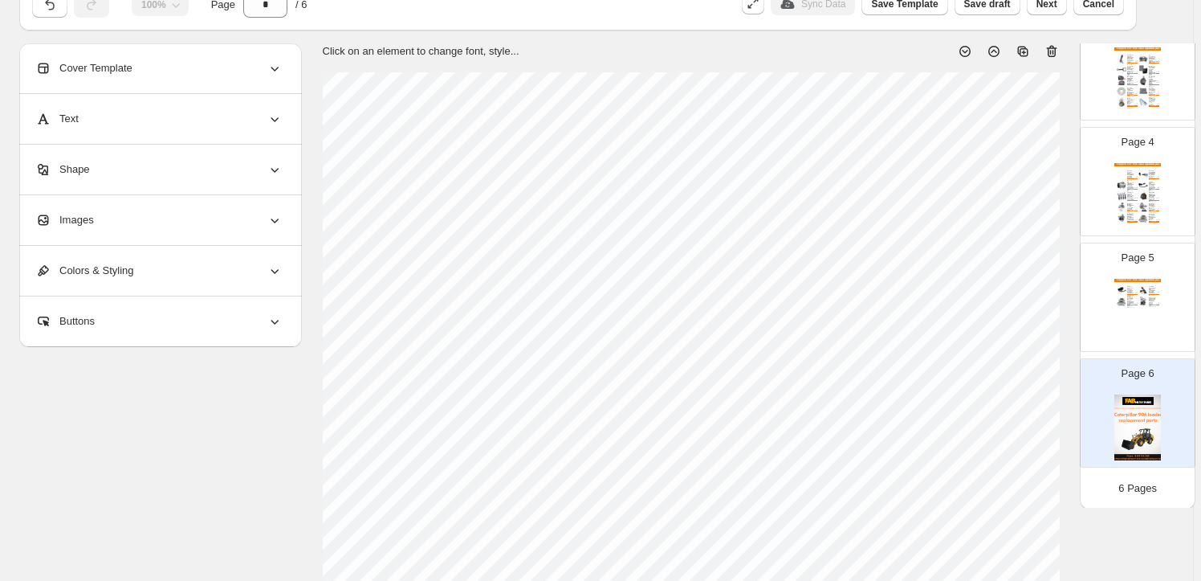
click at [216, 222] on div "Images" at bounding box center [158, 220] width 247 height 50
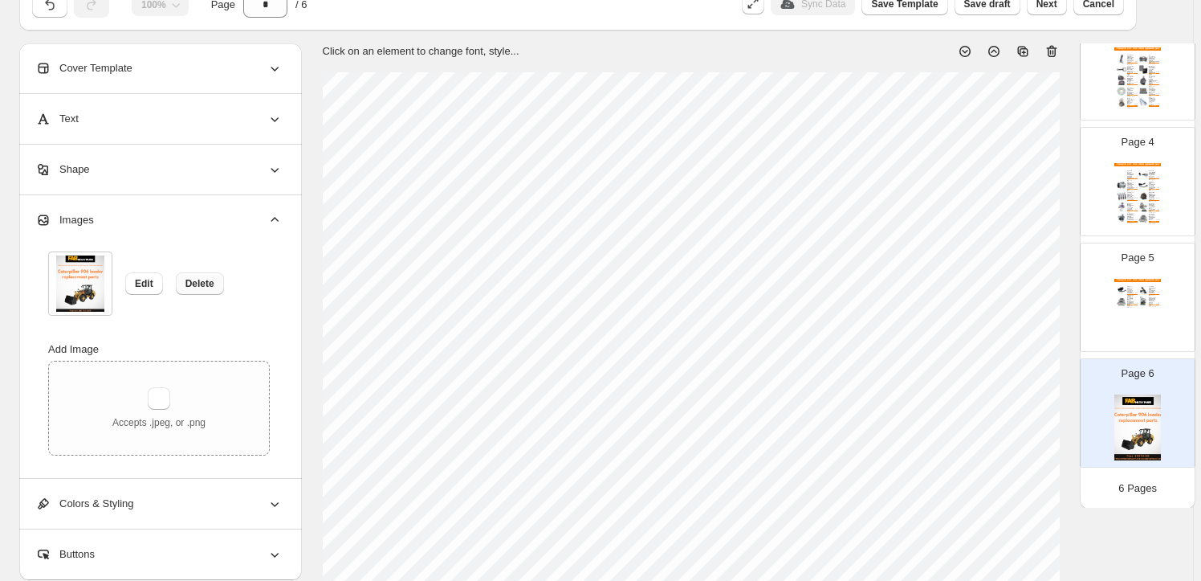
click at [199, 287] on span "Delete" at bounding box center [200, 283] width 29 height 13
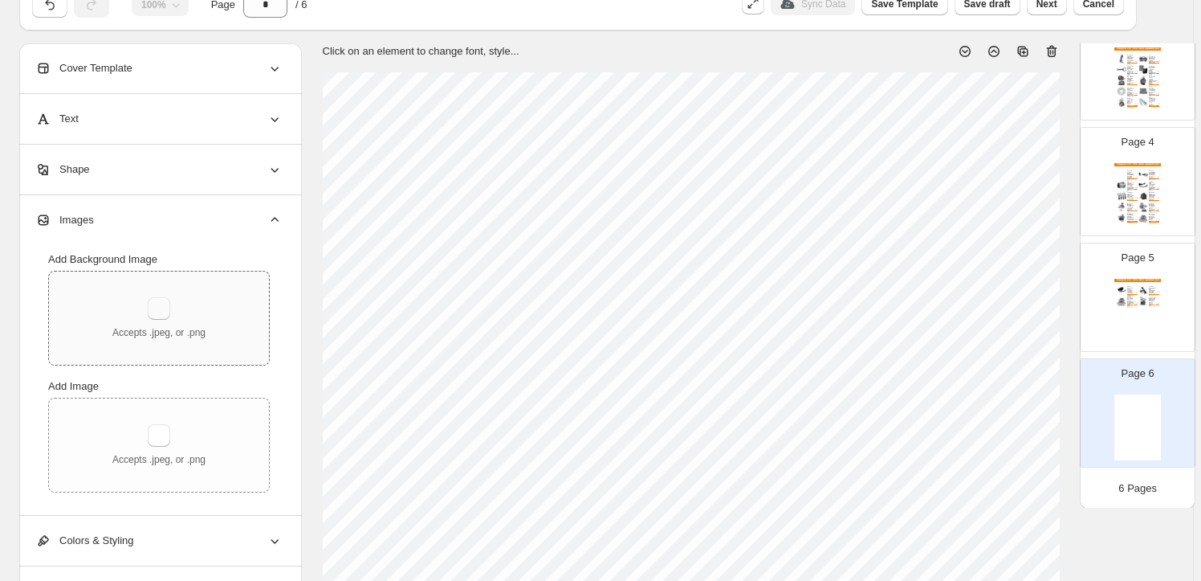
click at [157, 307] on button "button" at bounding box center [159, 308] width 22 height 22
type input "**********"
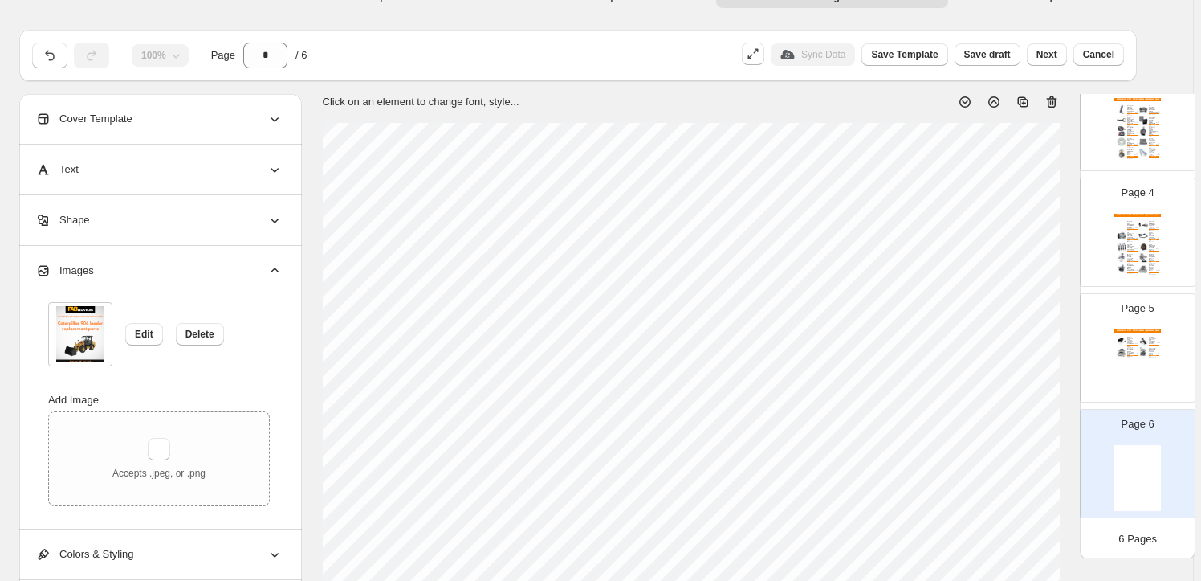
scroll to position [0, 0]
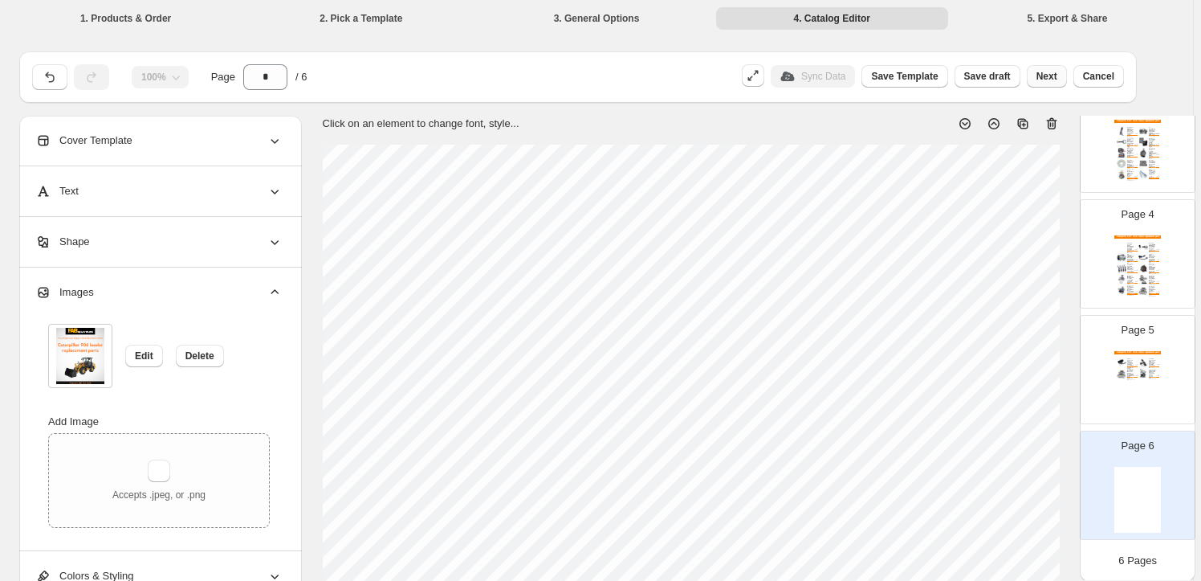
click at [1058, 75] on span "Next" at bounding box center [1047, 76] width 21 height 13
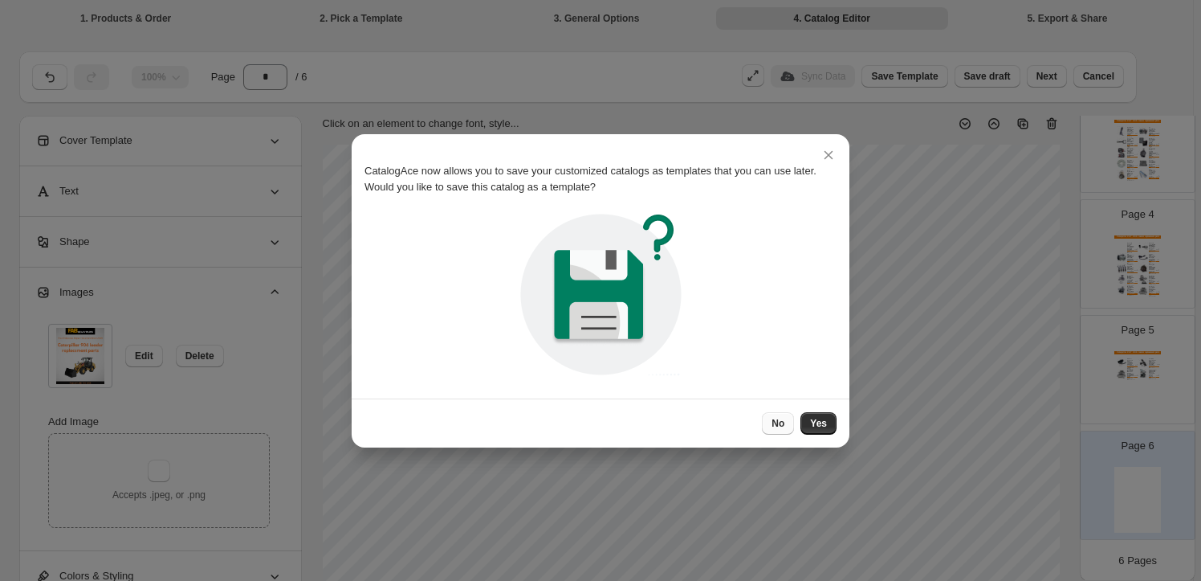
click at [783, 421] on span "No" at bounding box center [778, 423] width 13 height 13
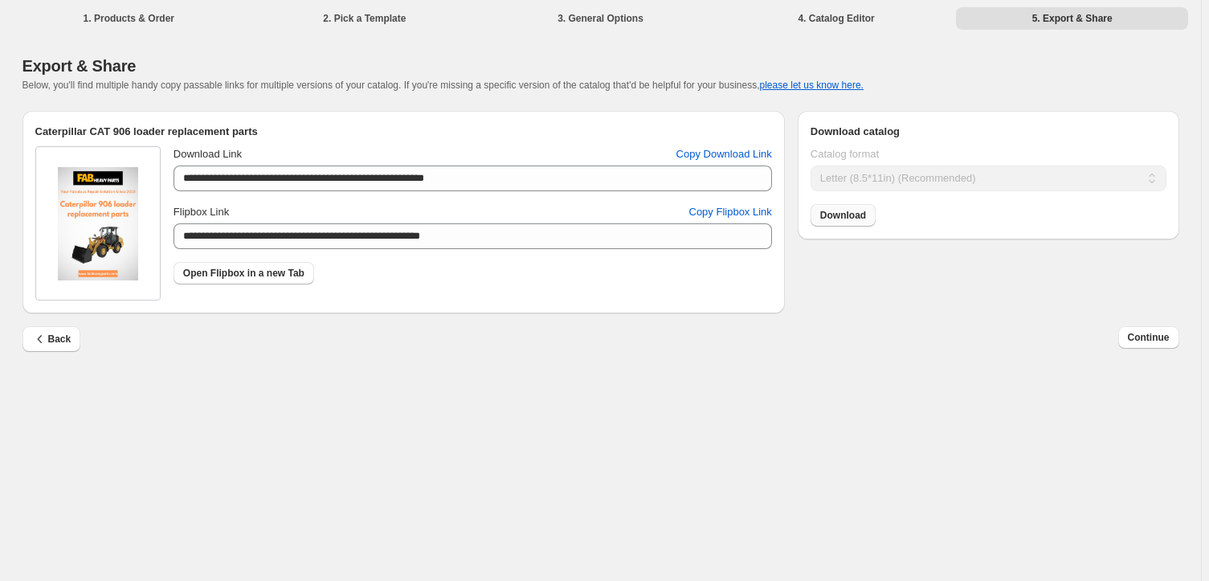
click at [858, 217] on span "Download" at bounding box center [843, 215] width 46 height 13
click at [1160, 330] on button "Continue" at bounding box center [1148, 337] width 61 height 22
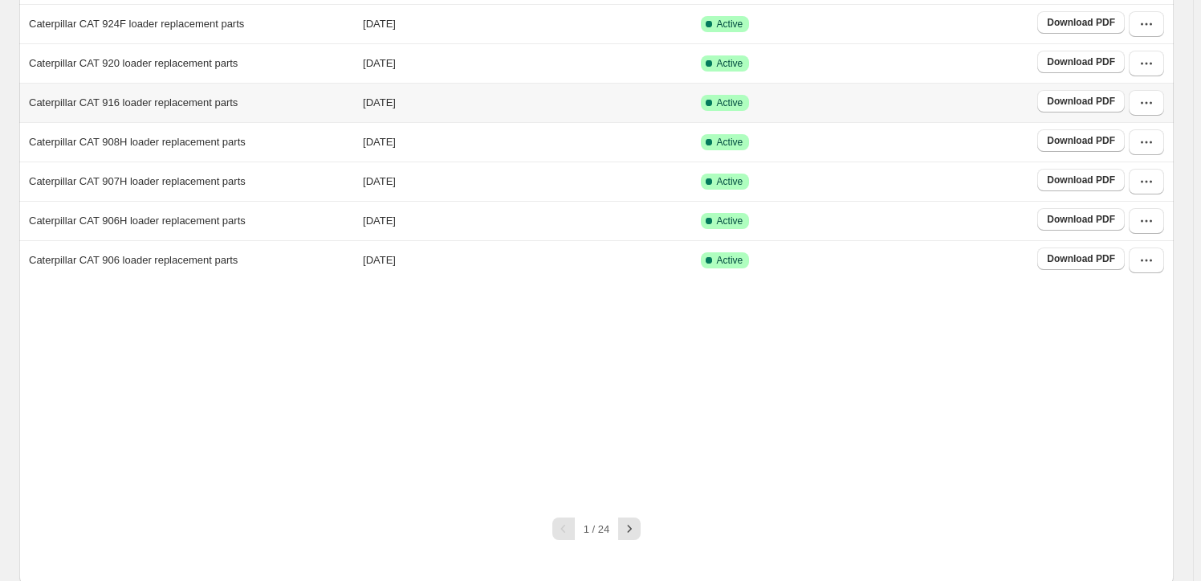
scroll to position [299, 0]
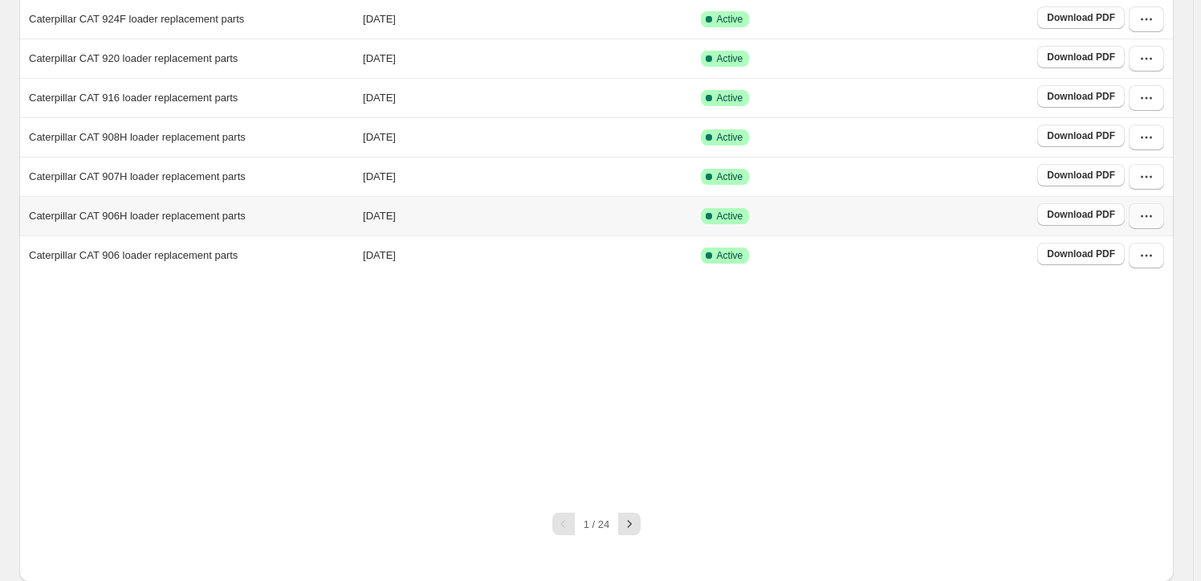
click at [1155, 210] on icon "button" at bounding box center [1147, 216] width 16 height 16
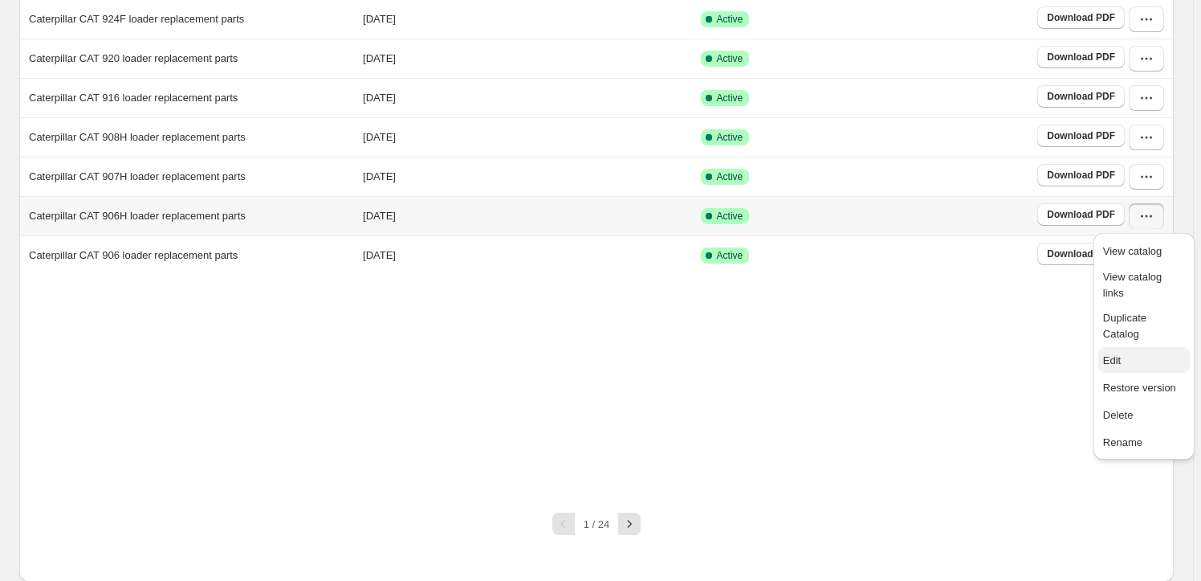
click at [1145, 353] on span "Edit" at bounding box center [1144, 361] width 82 height 16
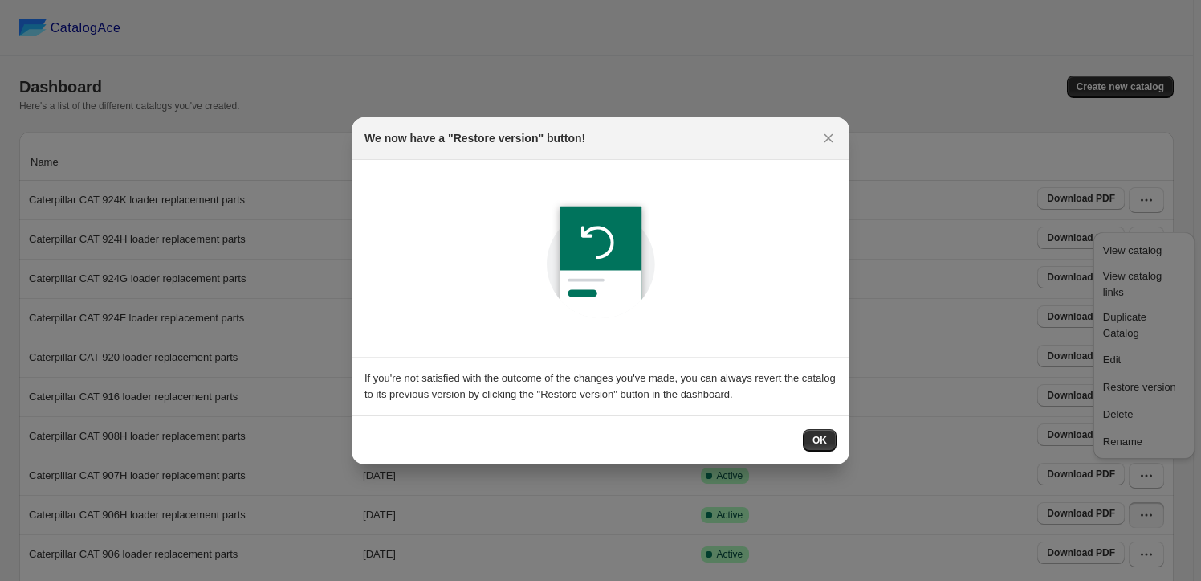
scroll to position [0, 0]
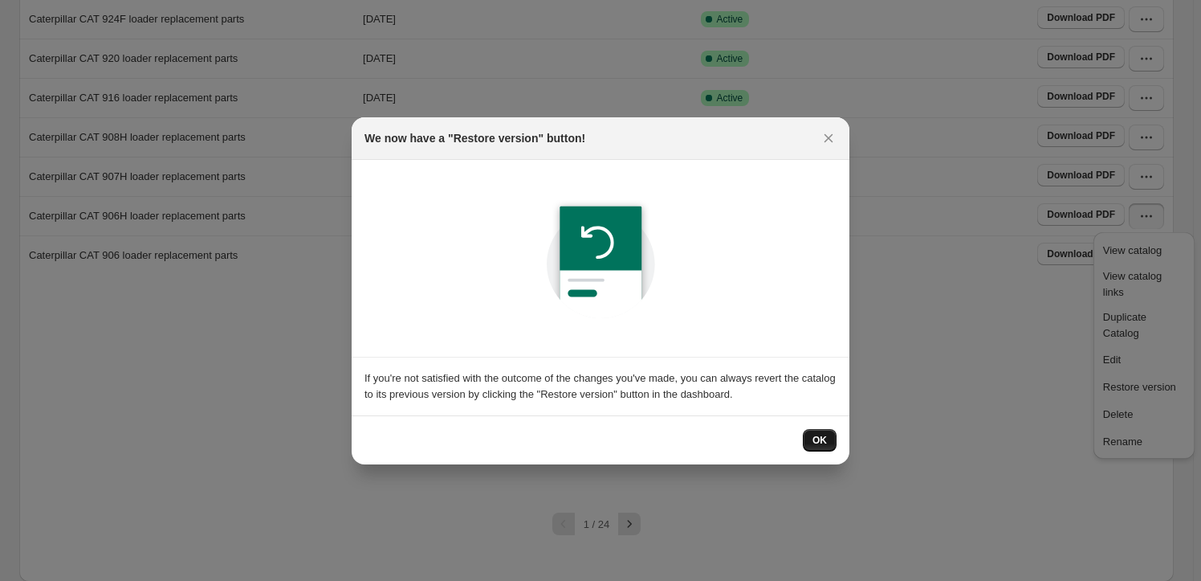
click at [828, 442] on button "OK" at bounding box center [820, 440] width 34 height 22
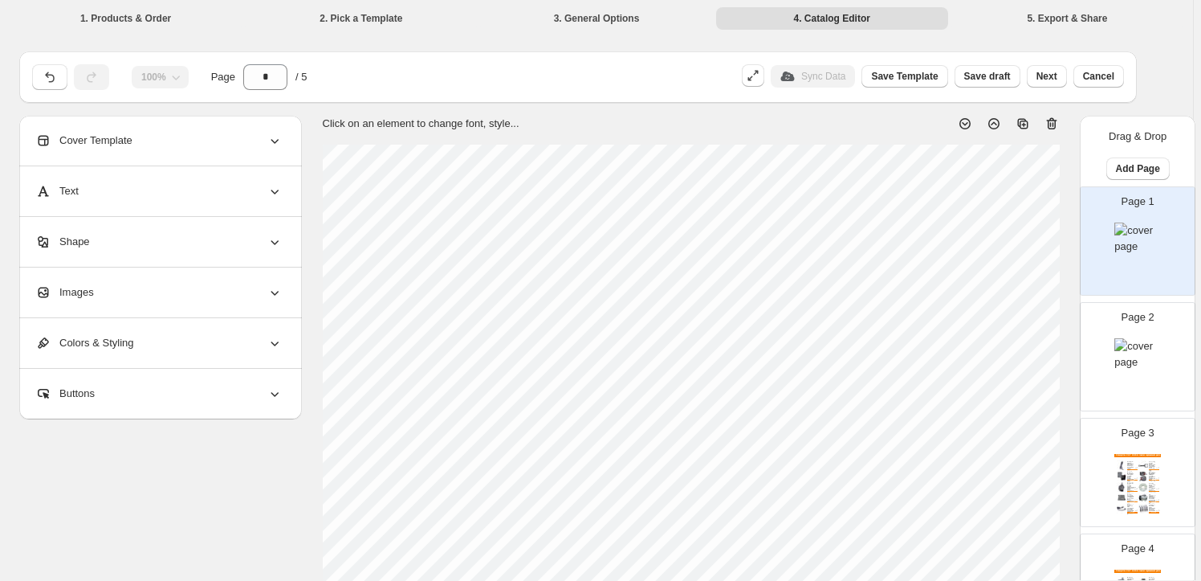
click at [153, 296] on div "Images" at bounding box center [158, 292] width 247 height 50
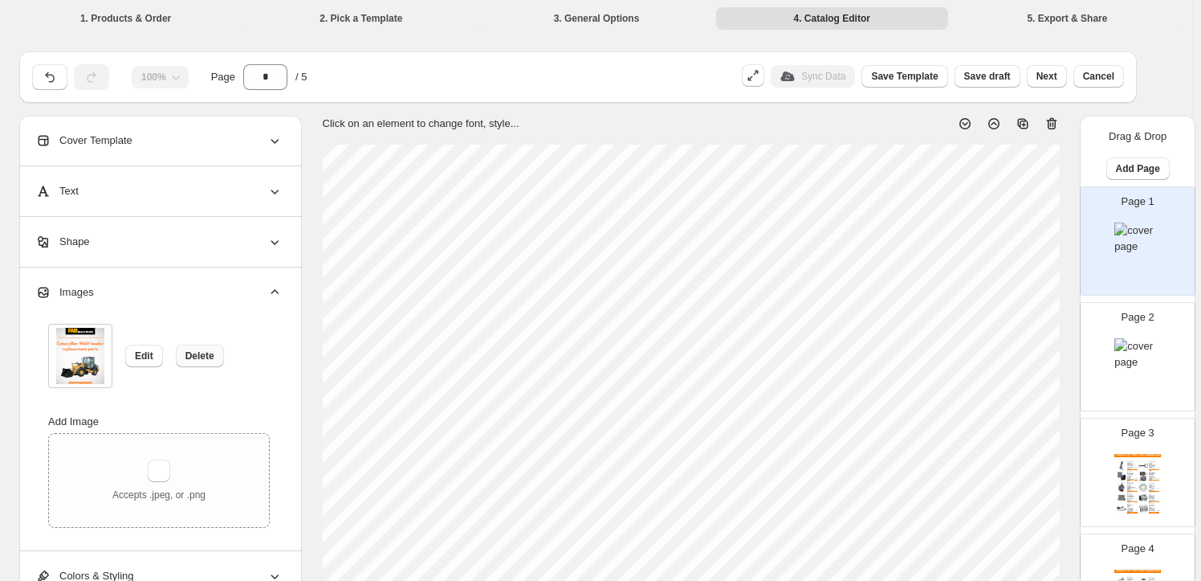
click at [205, 353] on span "Delete" at bounding box center [200, 355] width 29 height 13
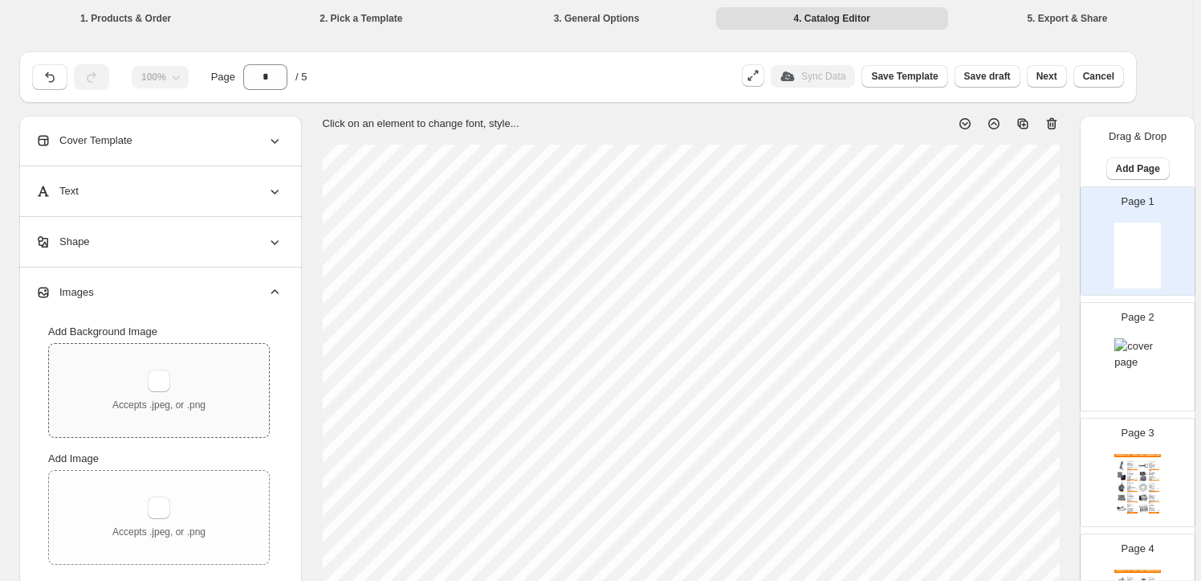
click at [173, 380] on div "Accepts .jpeg, or .png" at bounding box center [158, 390] width 93 height 42
type input "**********"
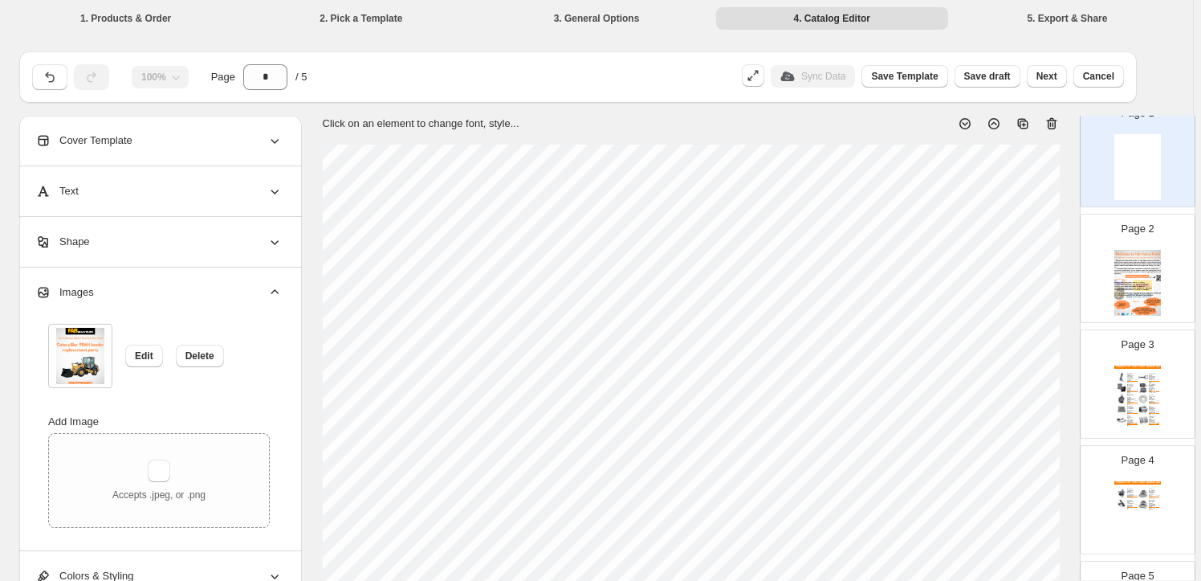
scroll to position [218, 0]
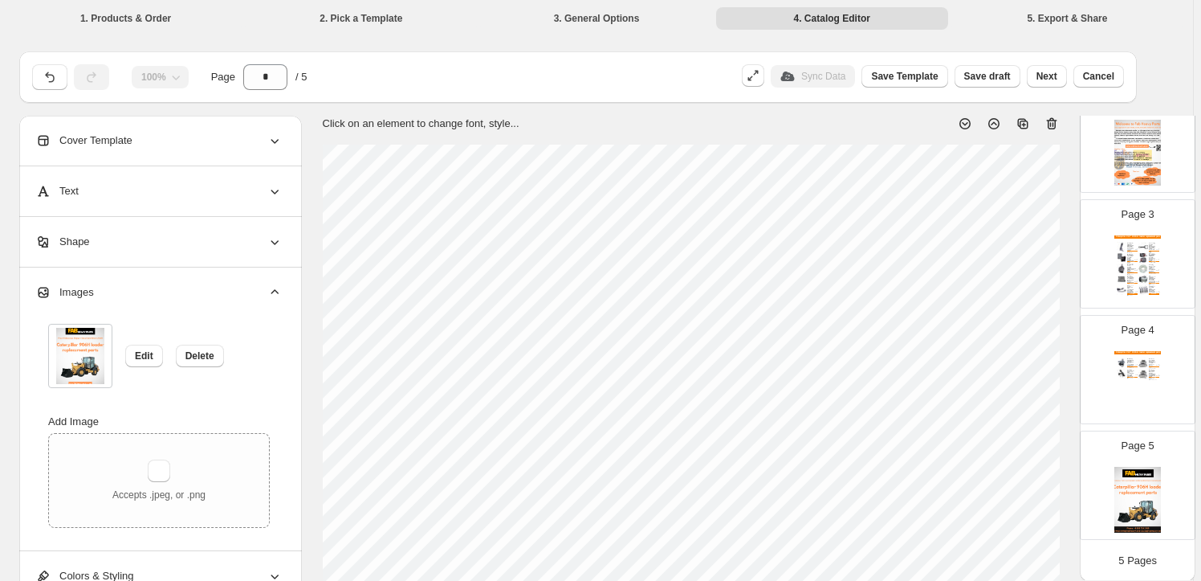
click at [1131, 486] on img at bounding box center [1138, 500] width 47 height 66
type input "*"
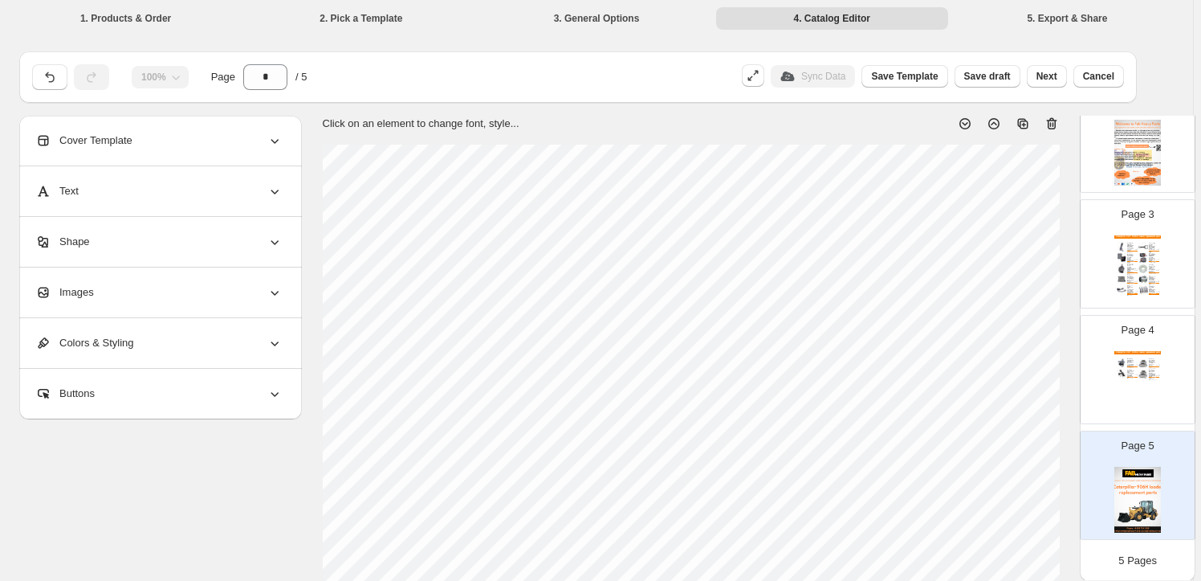
click at [177, 300] on div "Images" at bounding box center [158, 292] width 247 height 50
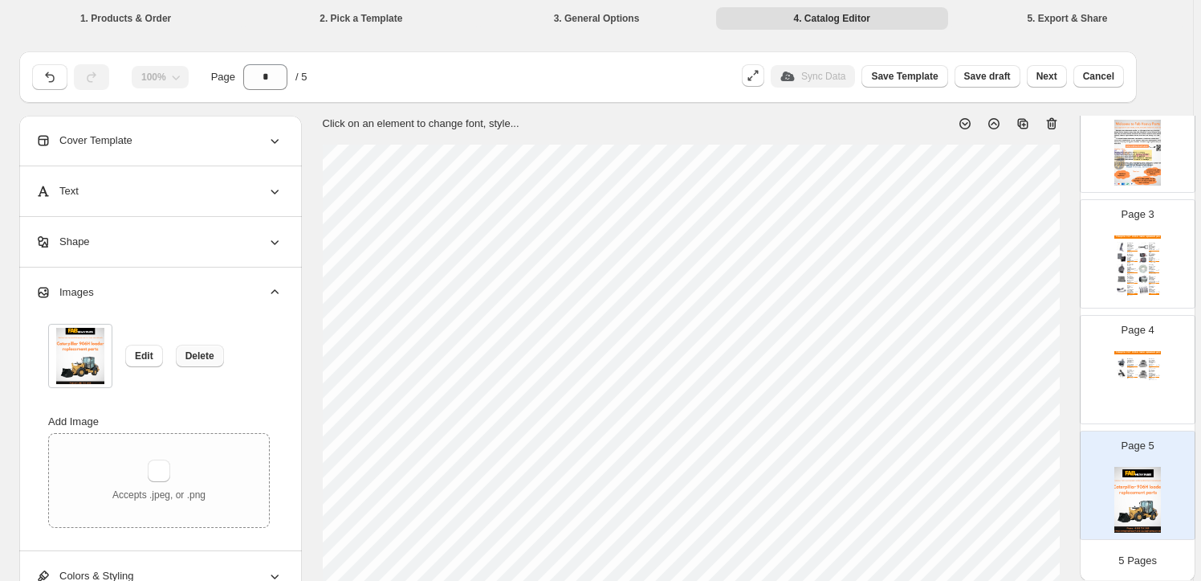
click at [202, 353] on span "Delete" at bounding box center [200, 355] width 29 height 13
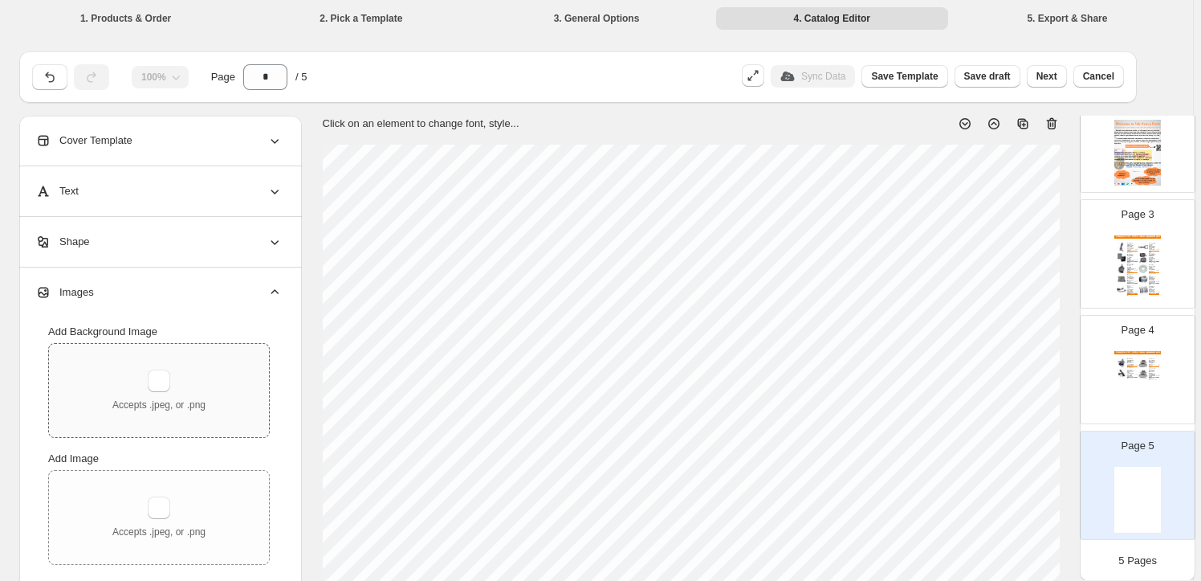
click at [178, 376] on div "Accepts .jpeg, or .png" at bounding box center [158, 390] width 93 height 42
type input "**********"
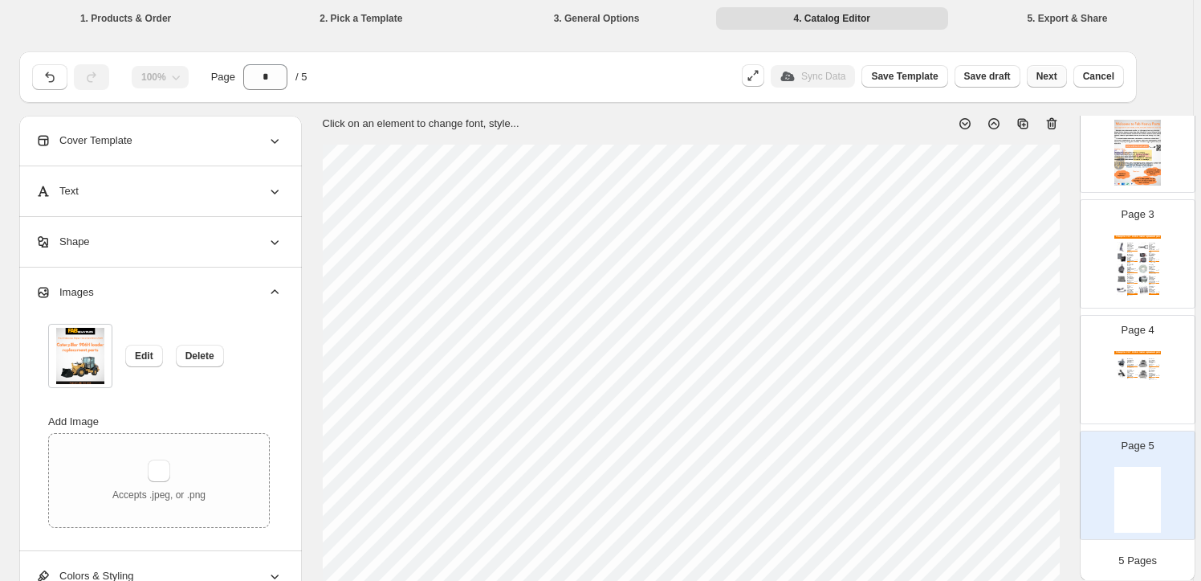
click at [1063, 77] on button "Next" at bounding box center [1047, 76] width 40 height 22
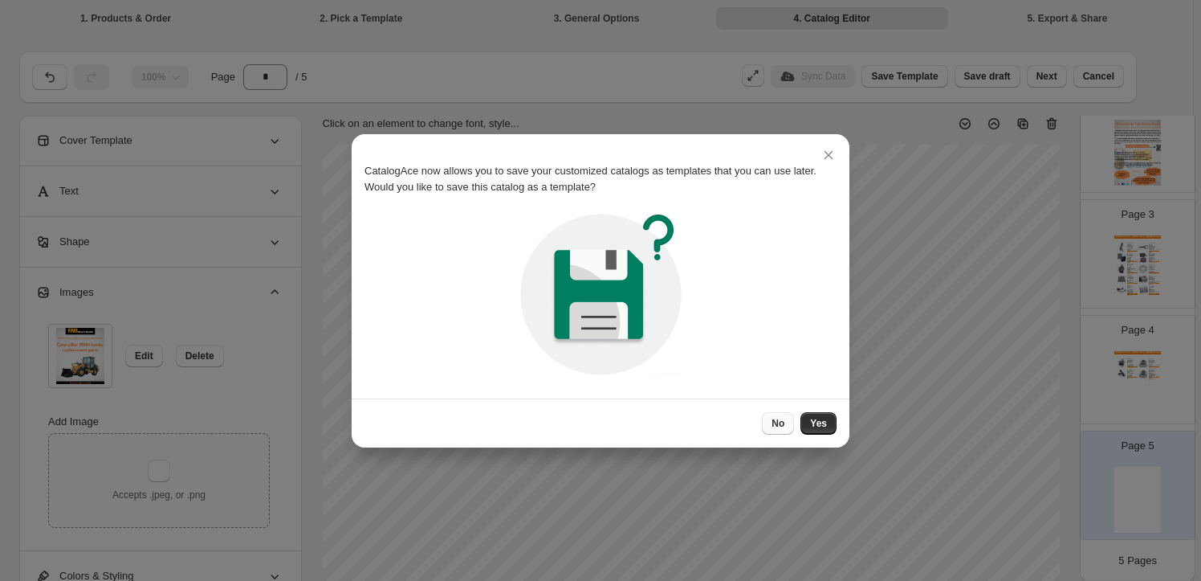
click at [773, 420] on span "No" at bounding box center [778, 423] width 13 height 13
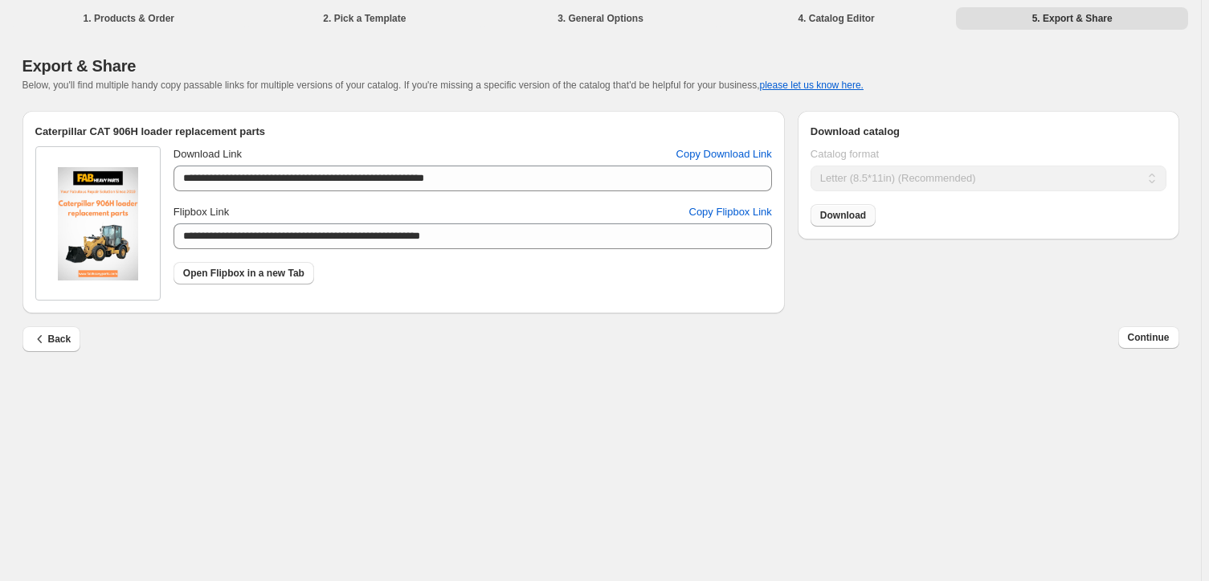
click at [862, 221] on span "Download" at bounding box center [843, 215] width 46 height 13
click at [1138, 345] on button "Continue" at bounding box center [1148, 337] width 61 height 22
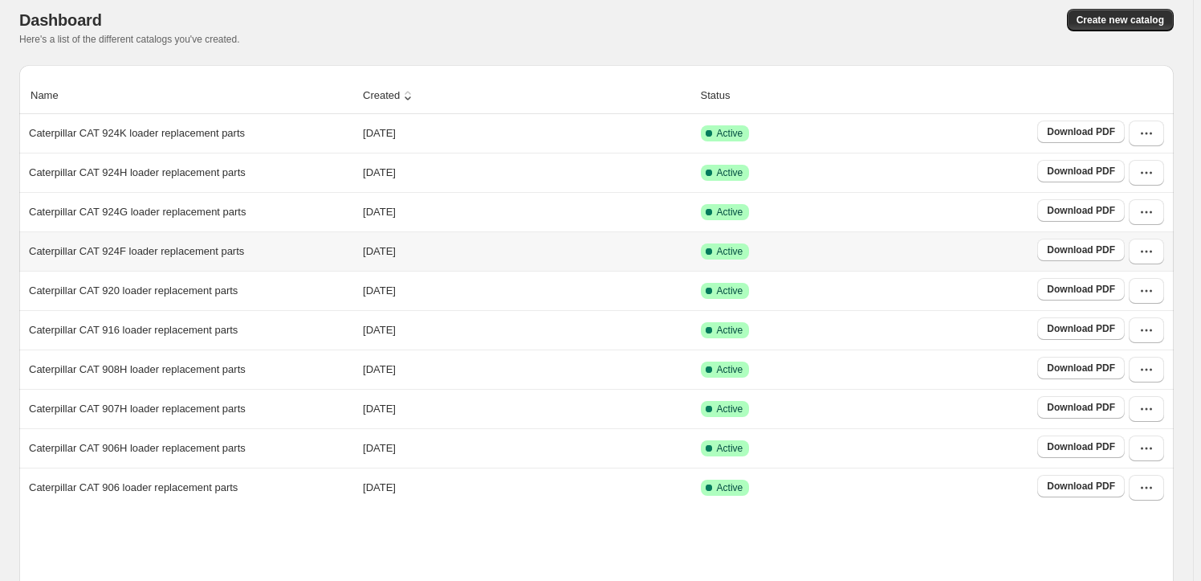
scroll to position [292, 0]
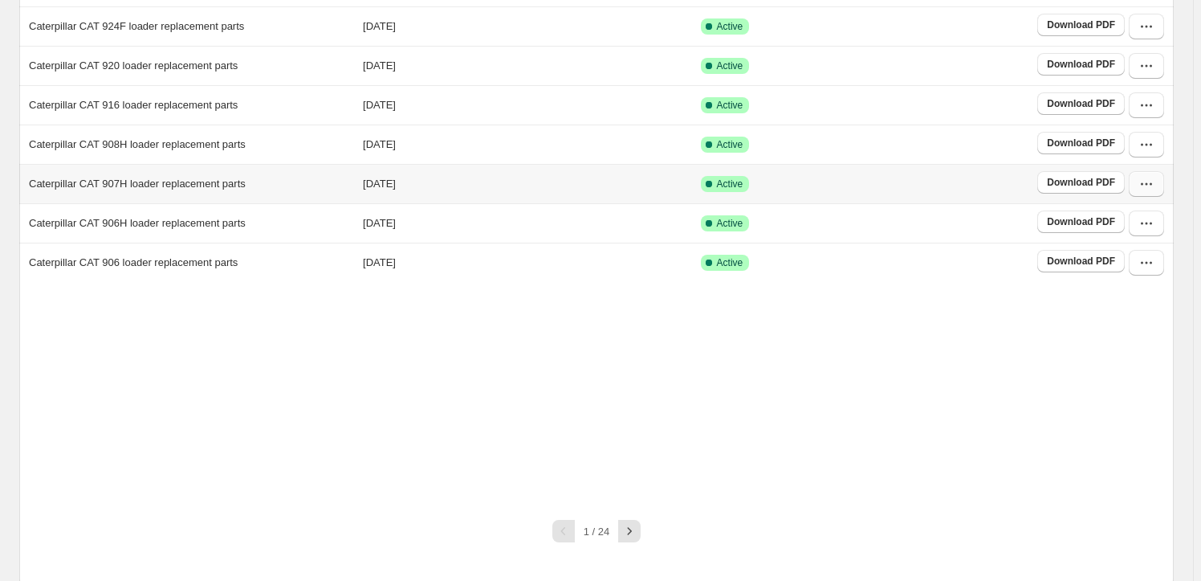
click at [1155, 181] on icon "button" at bounding box center [1147, 184] width 16 height 16
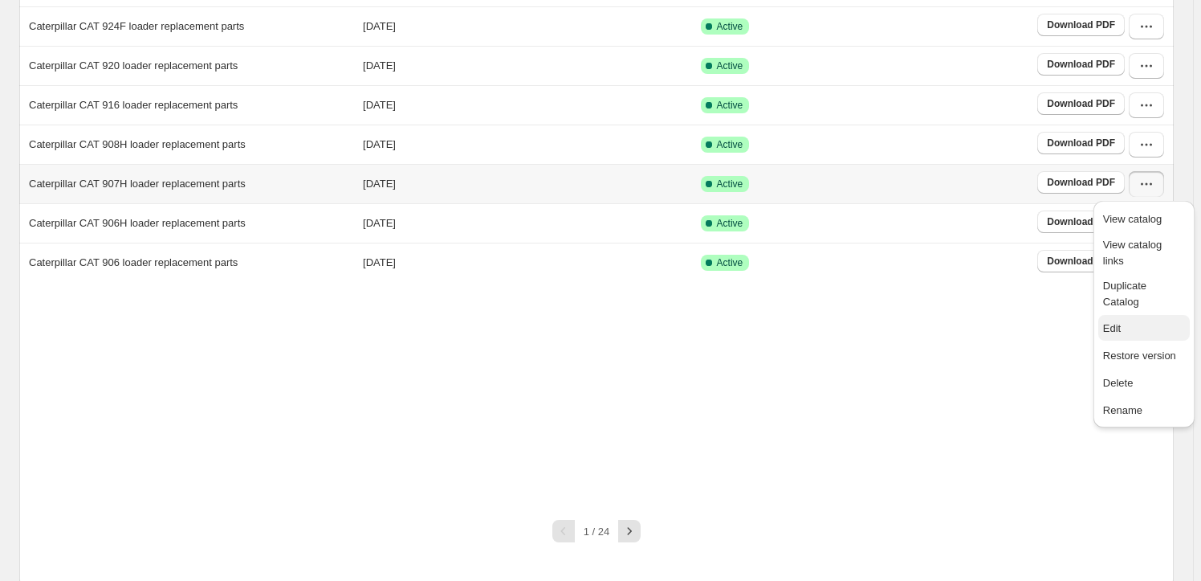
click at [1140, 320] on span "Edit" at bounding box center [1144, 328] width 82 height 16
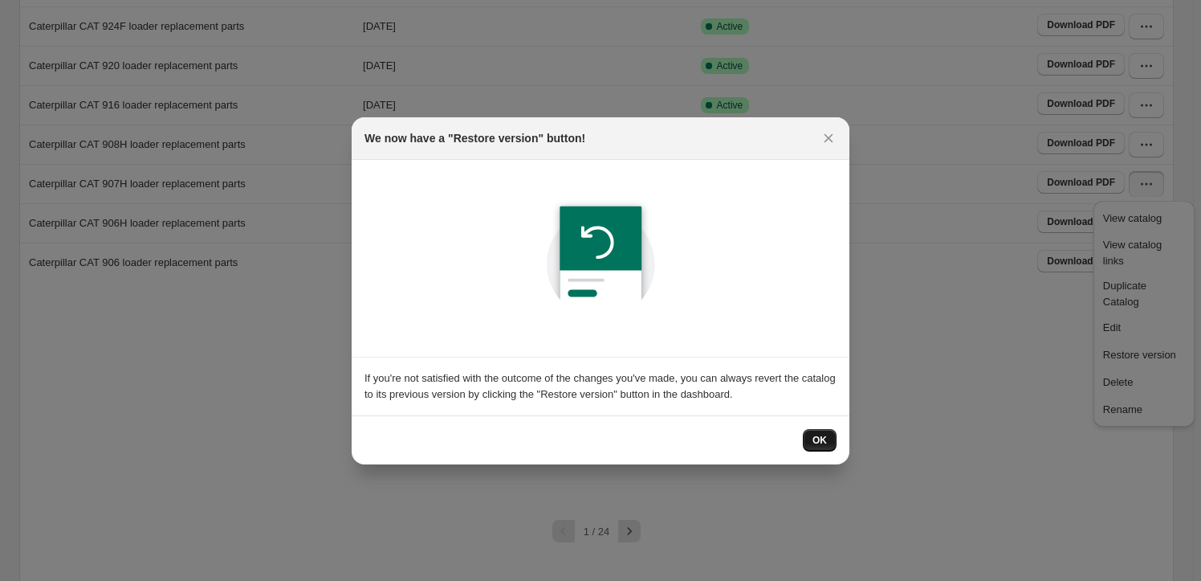
click at [826, 438] on span "OK" at bounding box center [820, 440] width 14 height 13
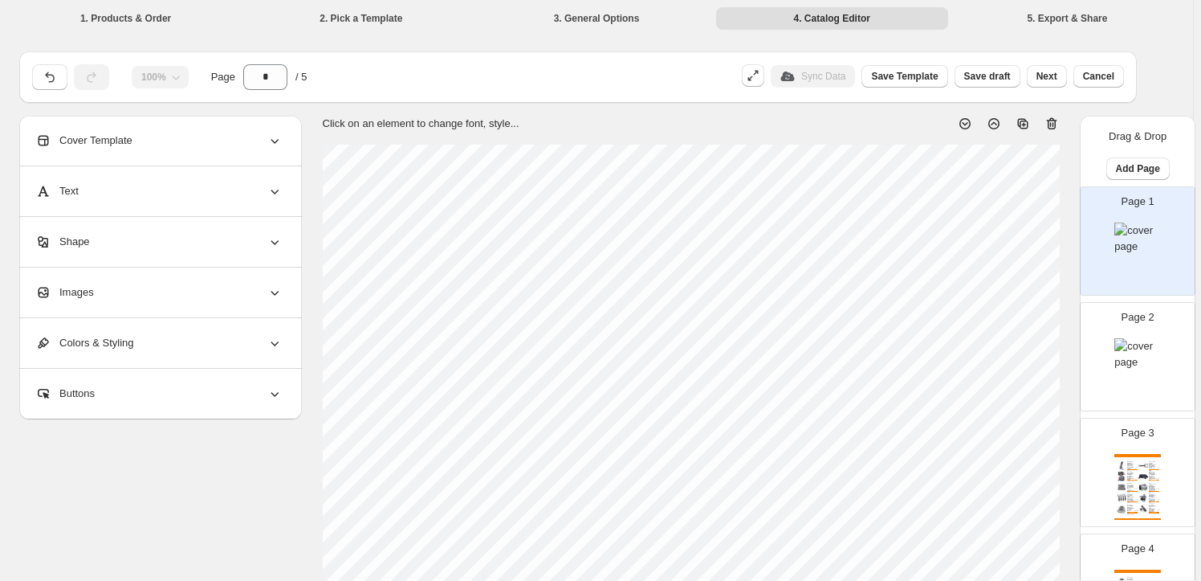
click at [127, 273] on div "Images" at bounding box center [158, 292] width 247 height 50
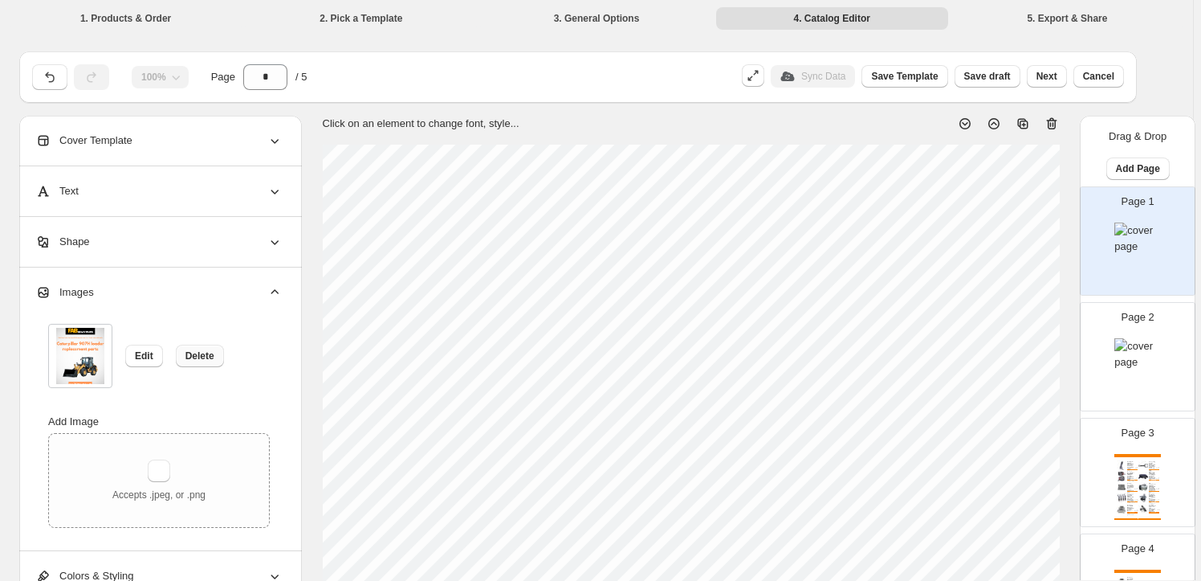
click at [204, 354] on span "Delete" at bounding box center [200, 355] width 29 height 13
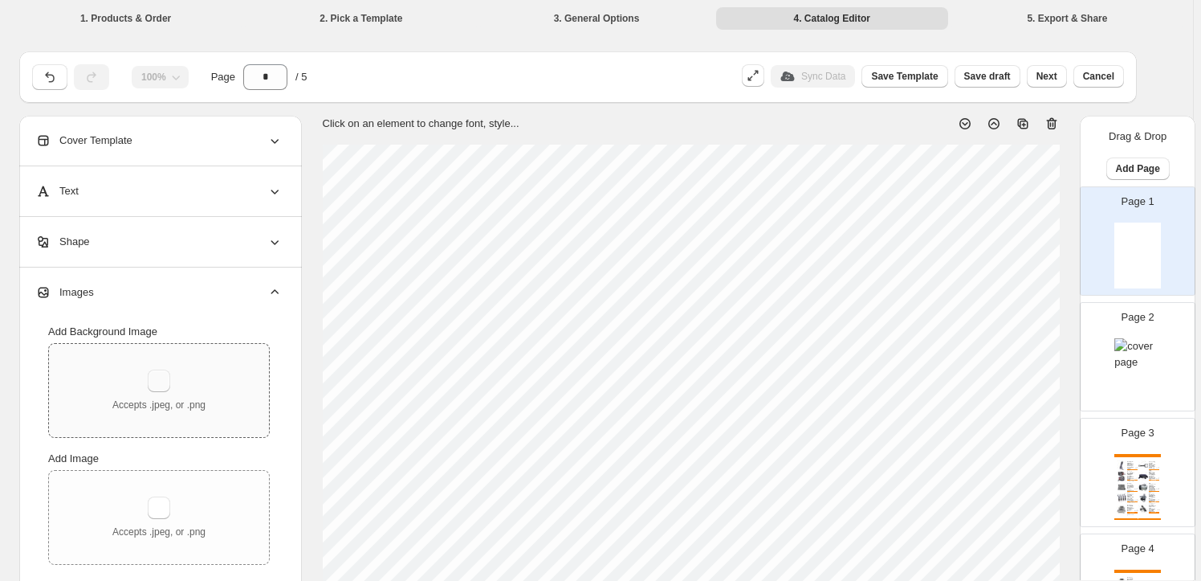
click at [165, 378] on button "button" at bounding box center [159, 380] width 22 height 22
type input "**********"
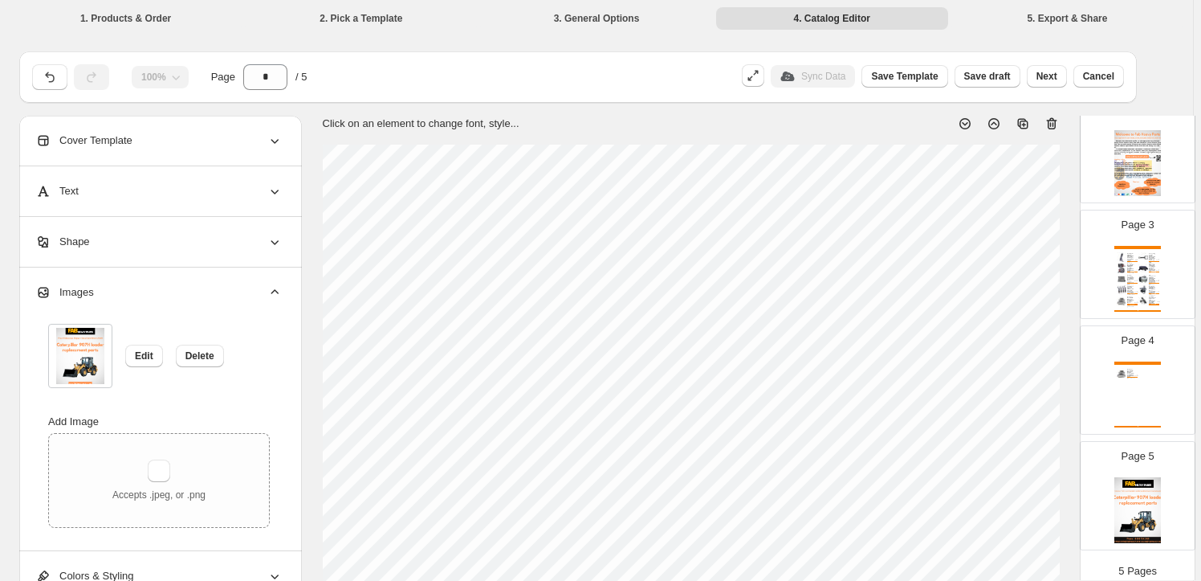
scroll to position [218, 0]
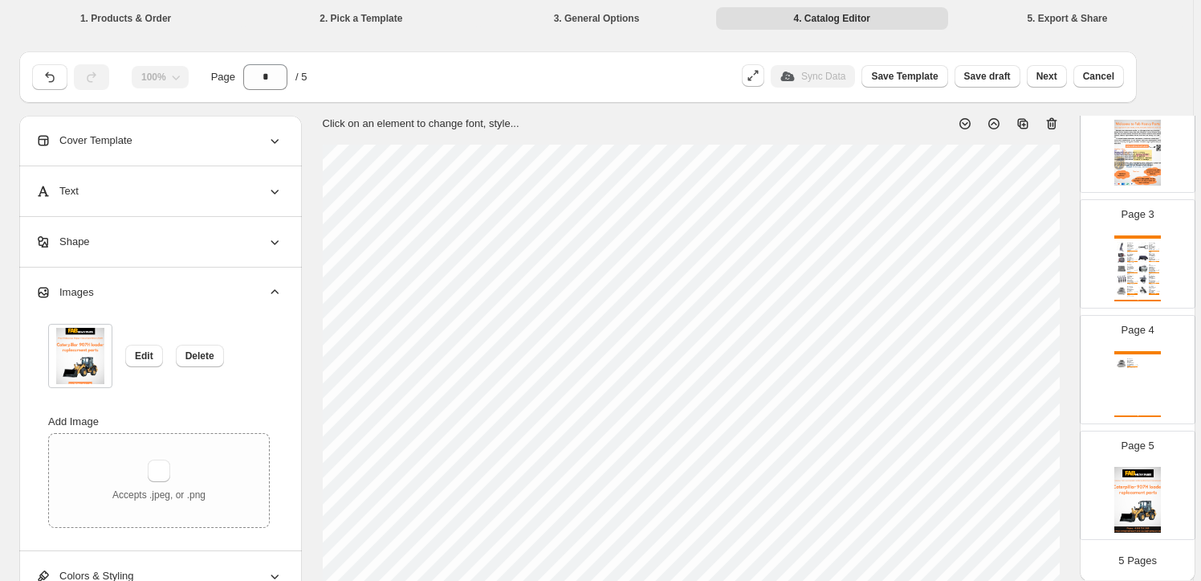
click at [1131, 473] on img at bounding box center [1138, 500] width 47 height 66
type input "*"
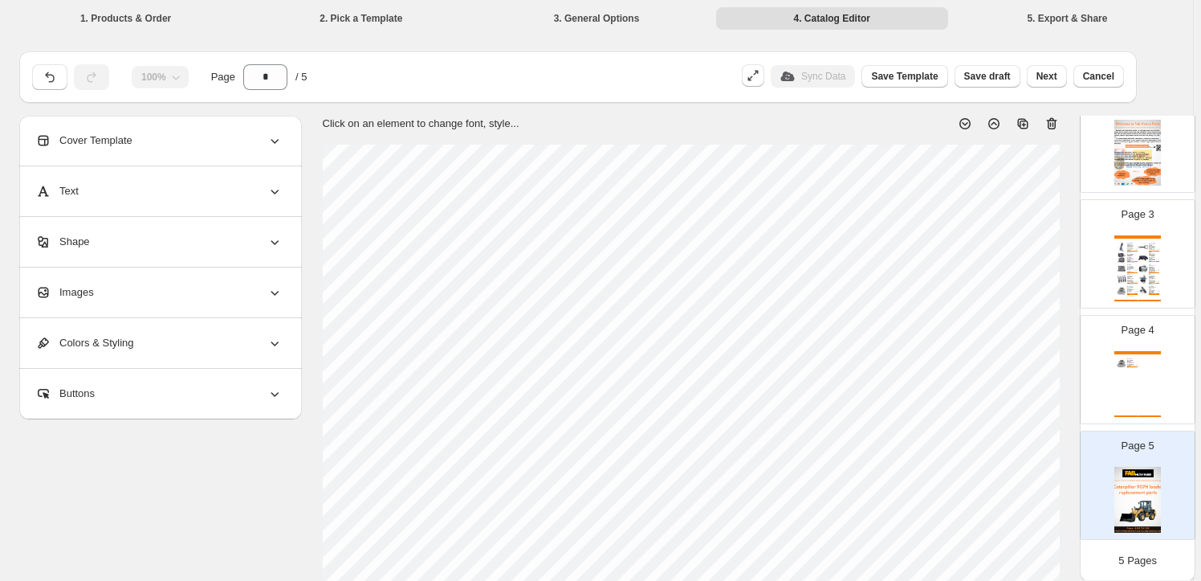
click at [209, 295] on div "Images" at bounding box center [158, 292] width 247 height 50
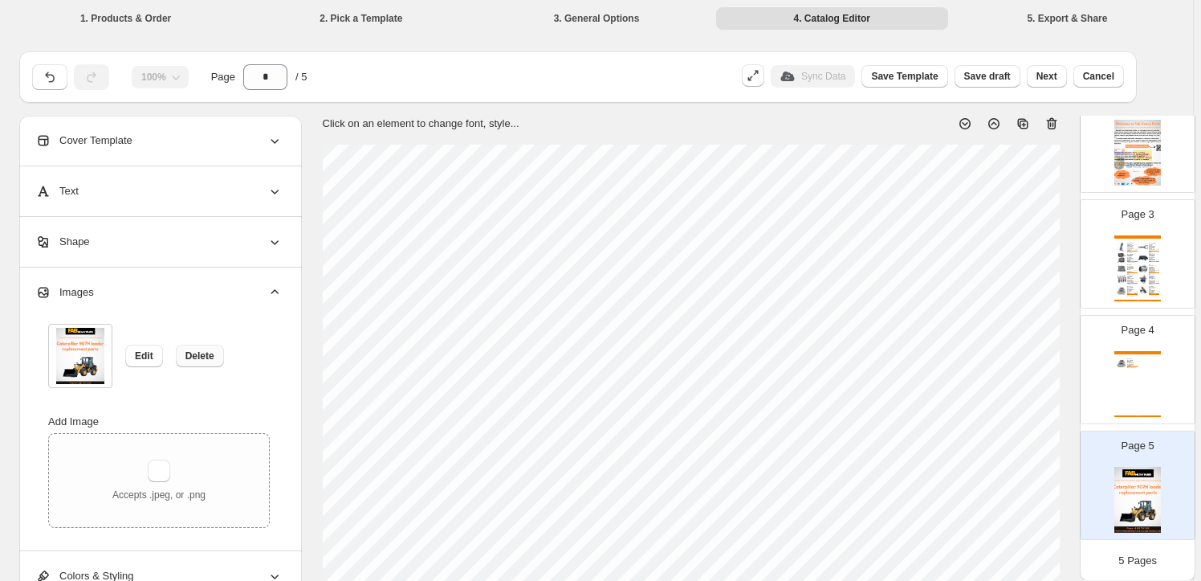
click at [215, 360] on button "Delete" at bounding box center [200, 356] width 48 height 22
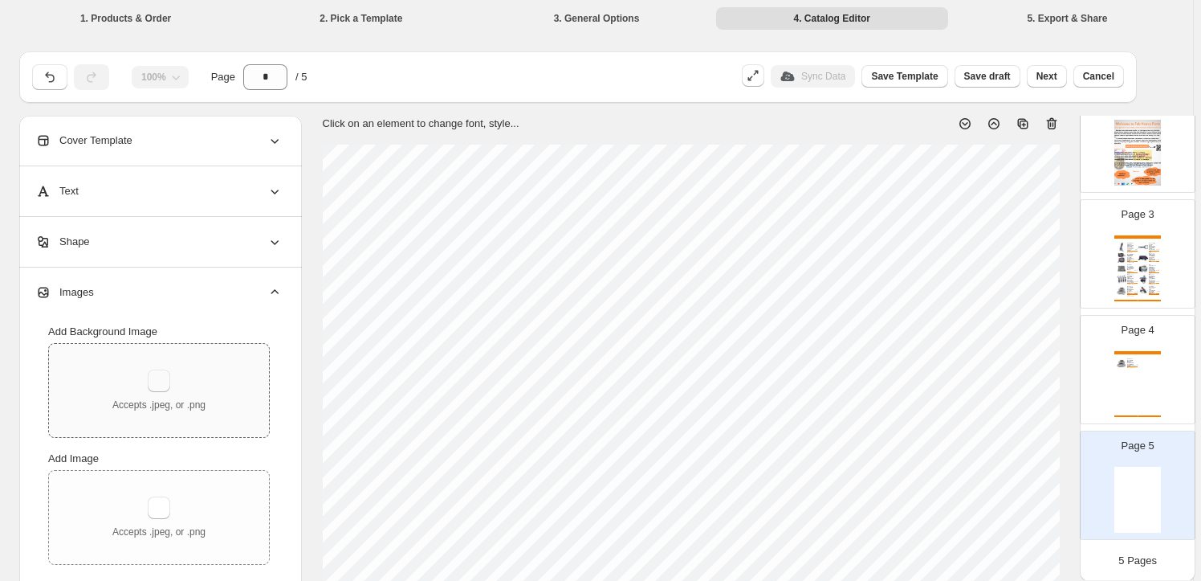
click at [160, 379] on button "button" at bounding box center [159, 380] width 22 height 22
type input "**********"
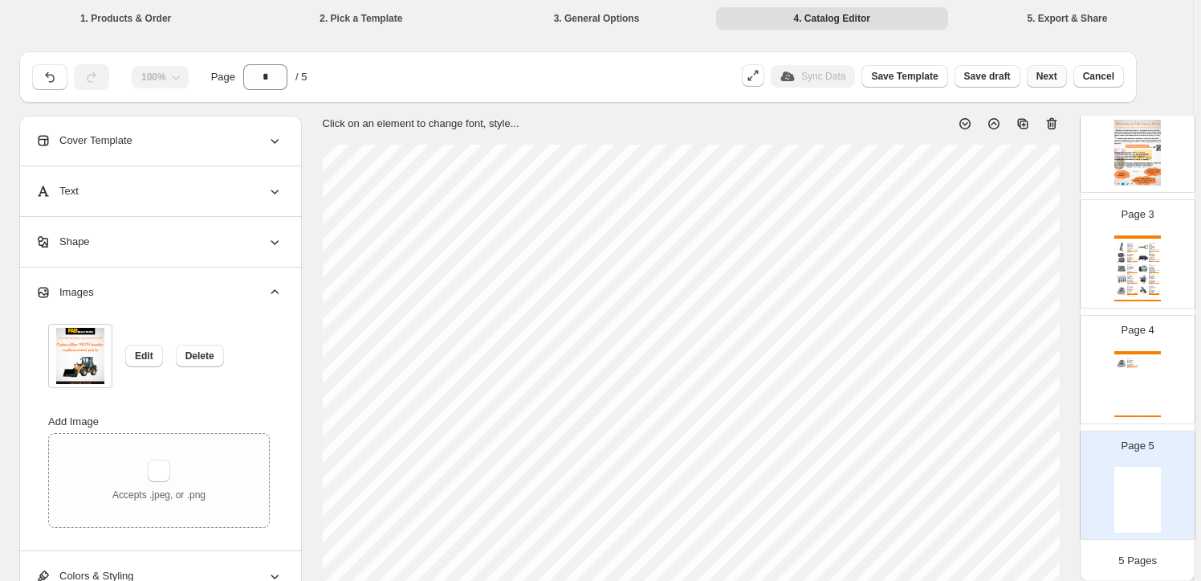
click at [1046, 77] on span "Next" at bounding box center [1047, 76] width 21 height 13
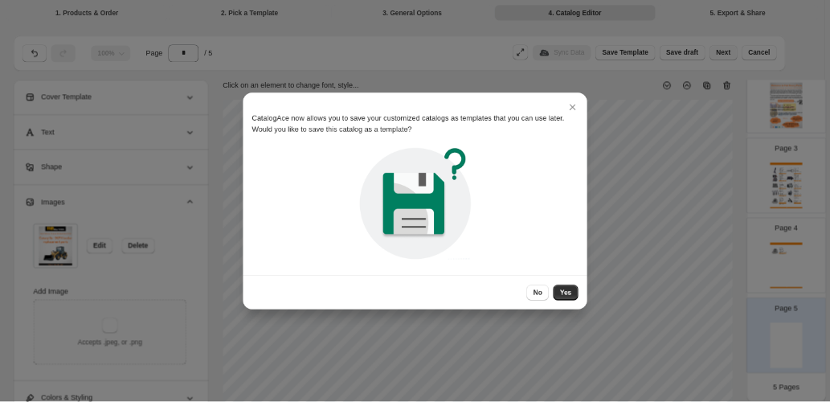
scroll to position [0, 0]
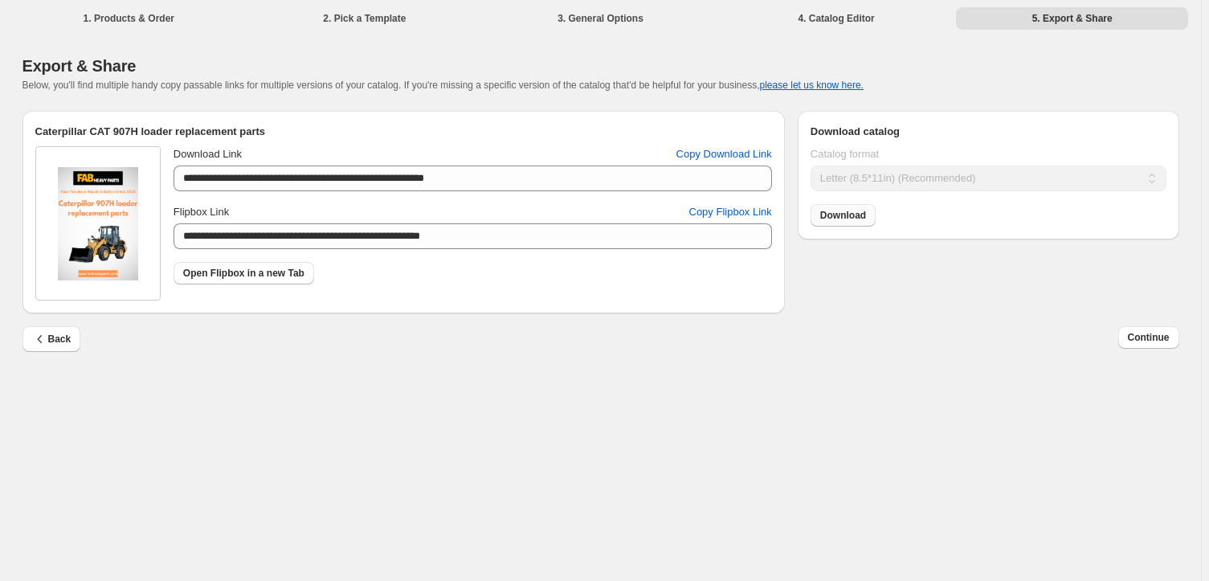
click at [864, 224] on link "Download" at bounding box center [842, 215] width 65 height 22
click at [1146, 344] on span "Continue" at bounding box center [1148, 337] width 42 height 13
